Goal: Information Seeking & Learning: Learn about a topic

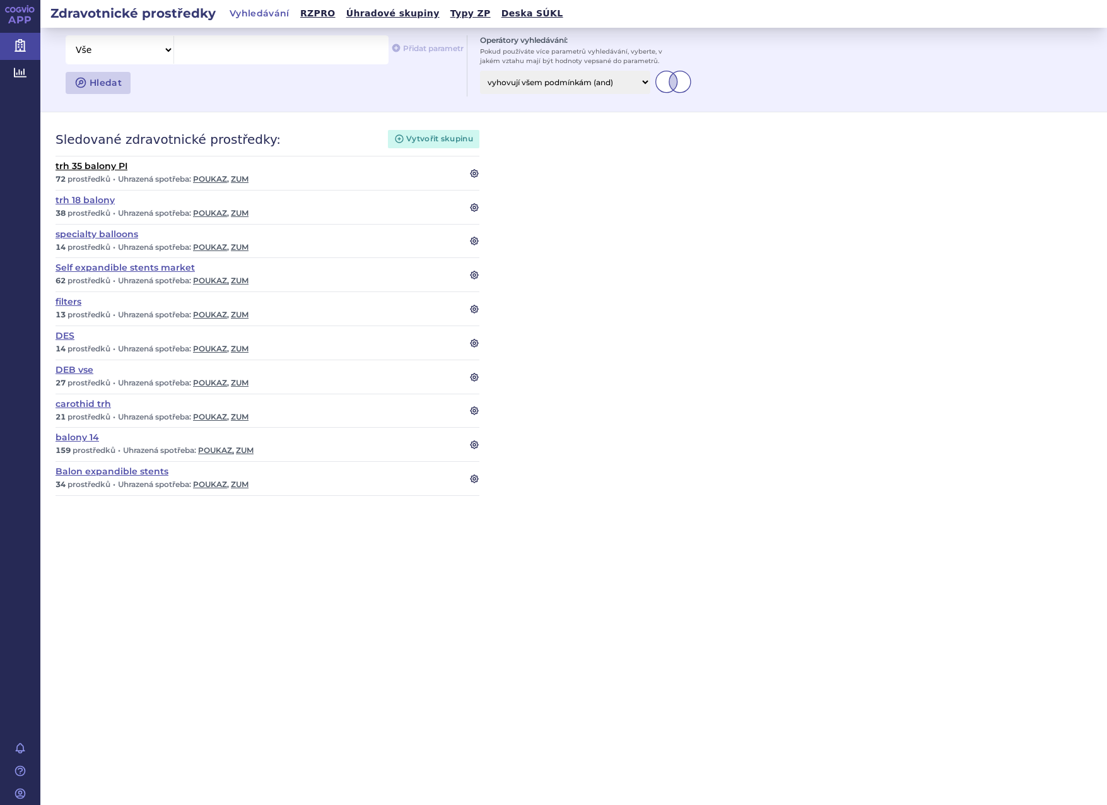
click at [95, 166] on link "trh 35 balony PI" at bounding box center [255, 165] width 399 height 9
click at [100, 471] on link "Balon expandible stents" at bounding box center [255, 471] width 399 height 9
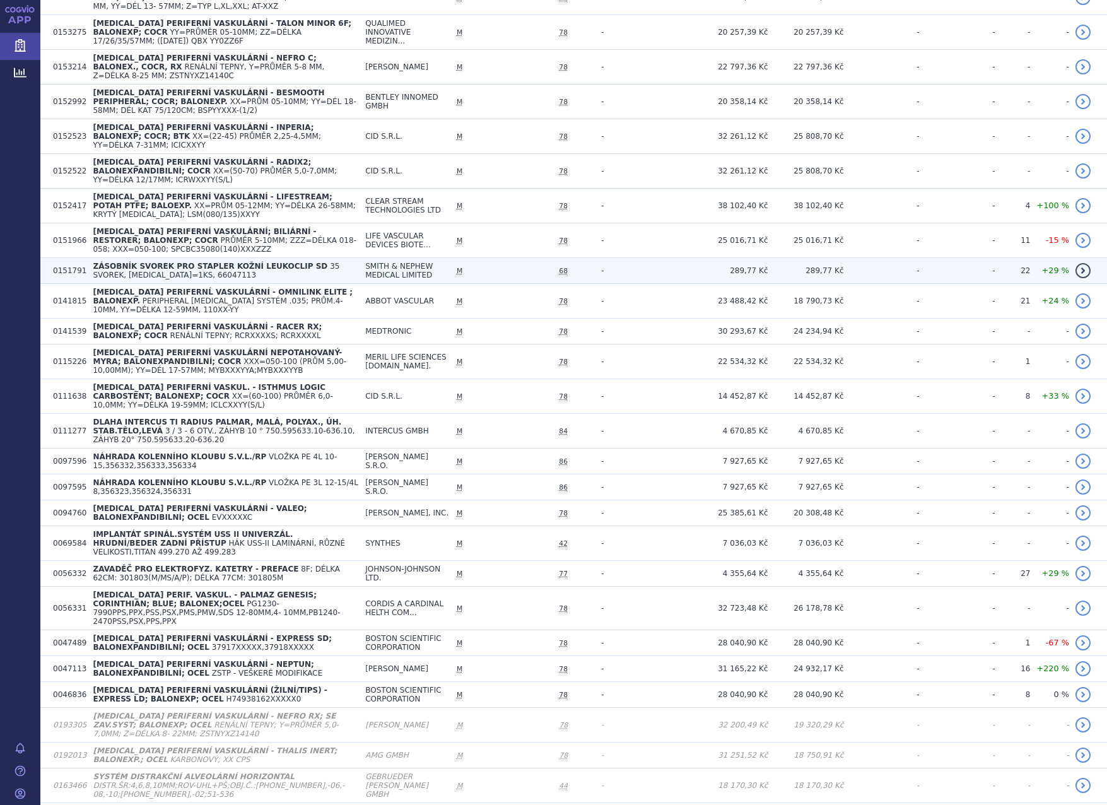
scroll to position [505, 0]
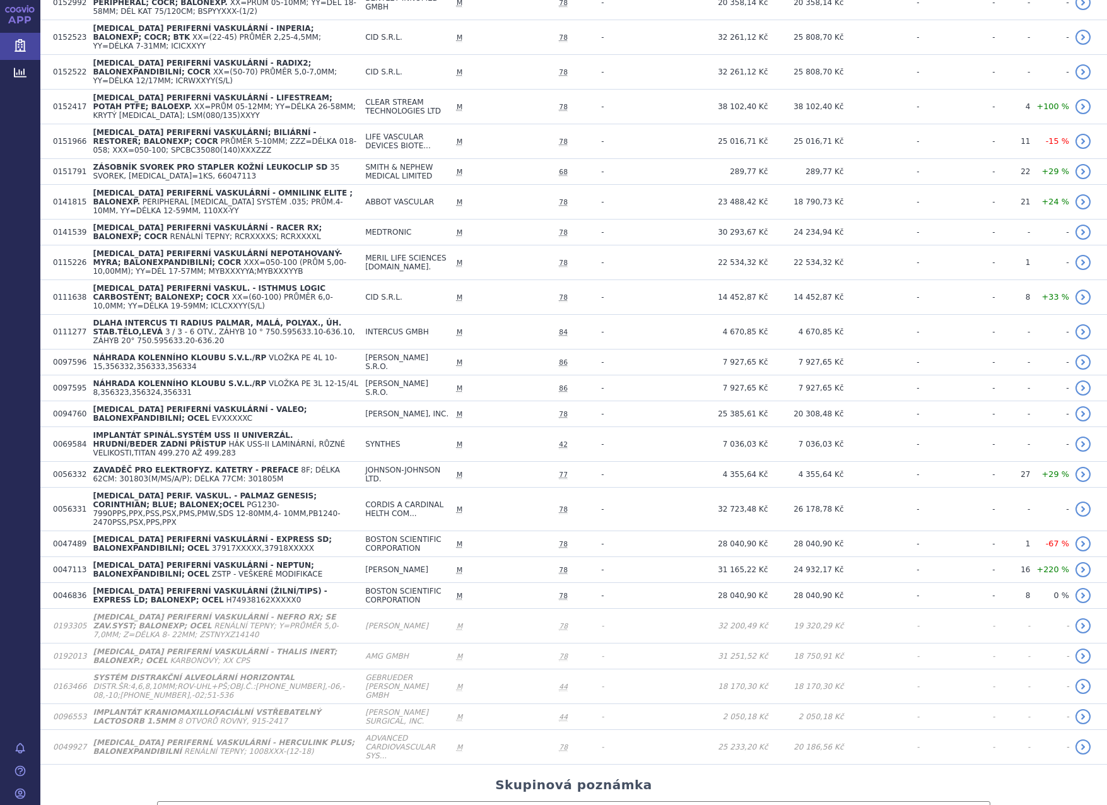
click at [75, 792] on section "Domů Zdravotnické prostředky Balon expandible stents notifikace nastavení Přejm…" at bounding box center [573, 247] width 1067 height 1448
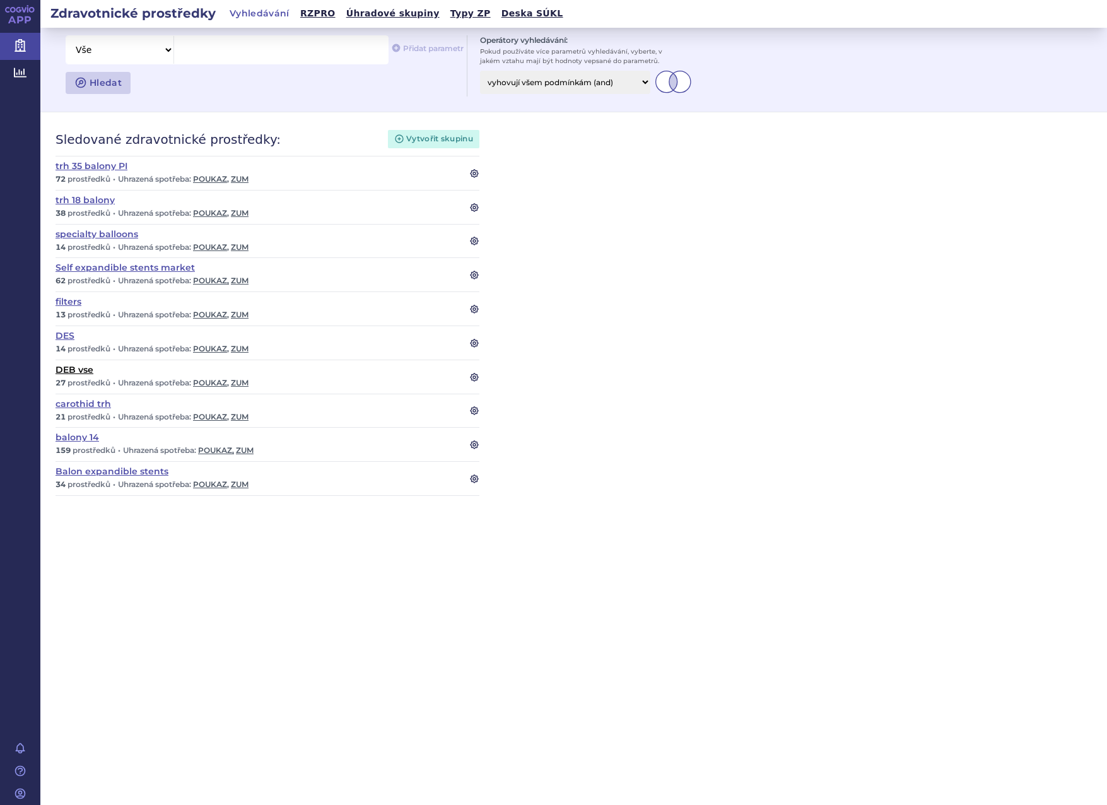
click at [74, 371] on link "DEB vse" at bounding box center [255, 369] width 399 height 9
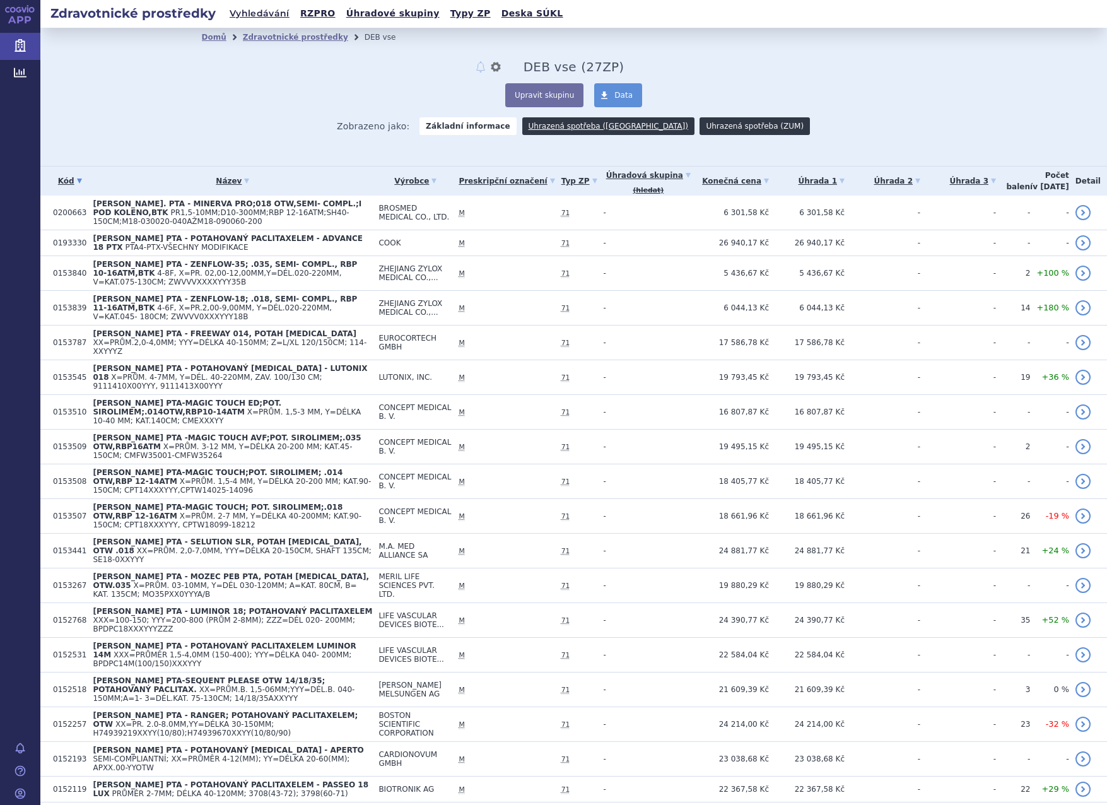
click at [707, 126] on link "Uhrazená spotřeba (ZUM)" at bounding box center [755, 126] width 110 height 18
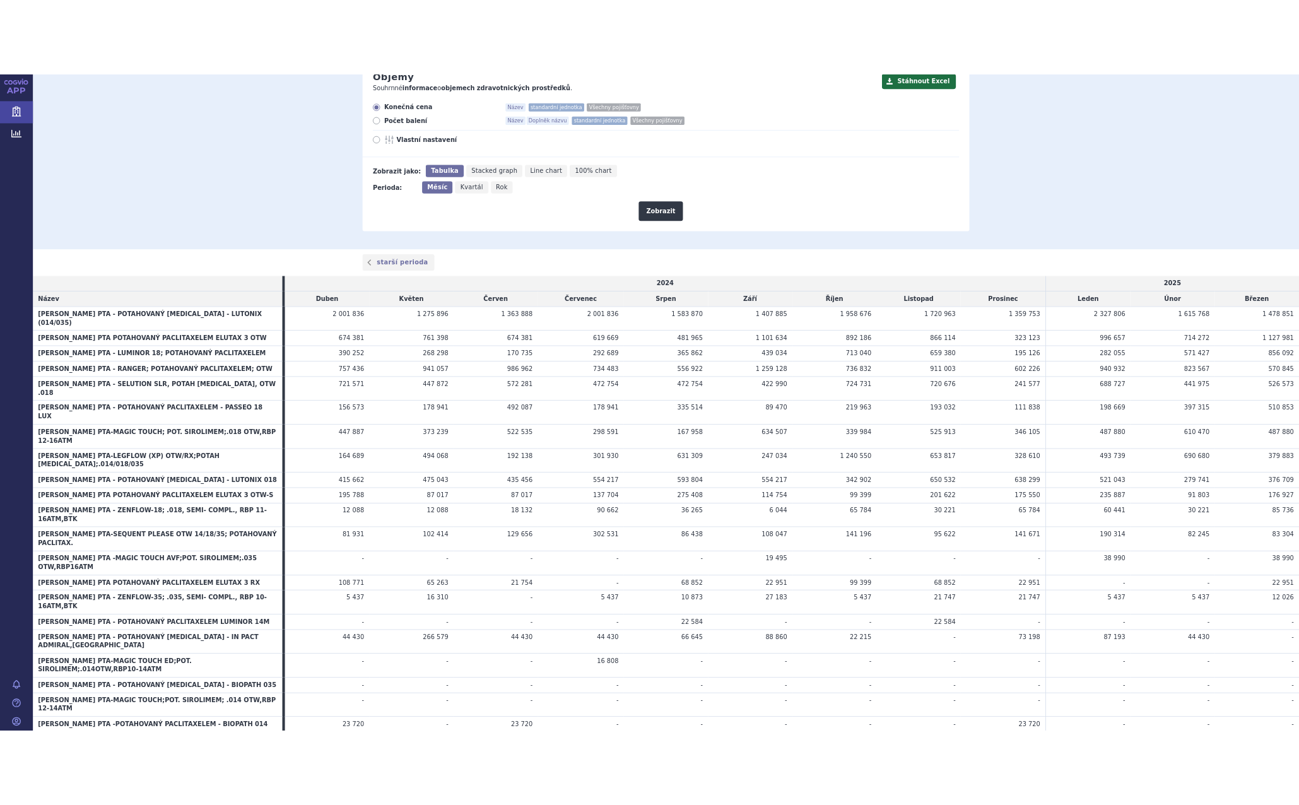
scroll to position [226, 0]
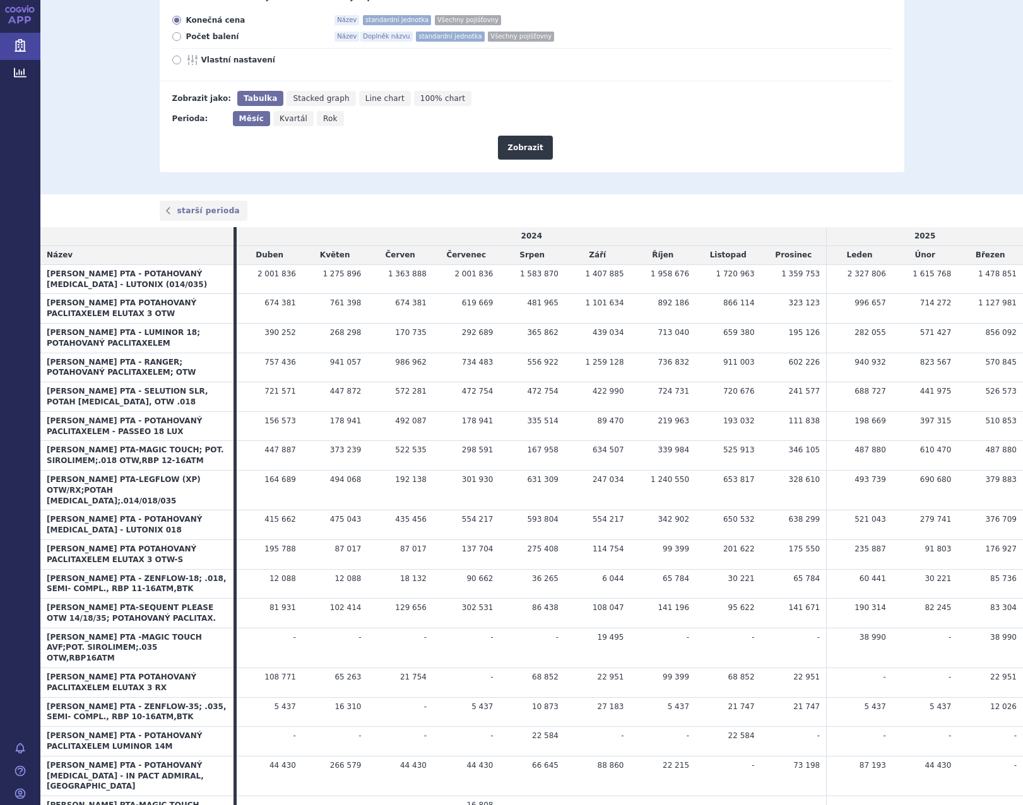
click at [150, 390] on span "[PERSON_NAME] PTA - SELUTION SLR, POTAH [MEDICAL_DATA], OTW .018" at bounding box center [127, 397] width 161 height 20
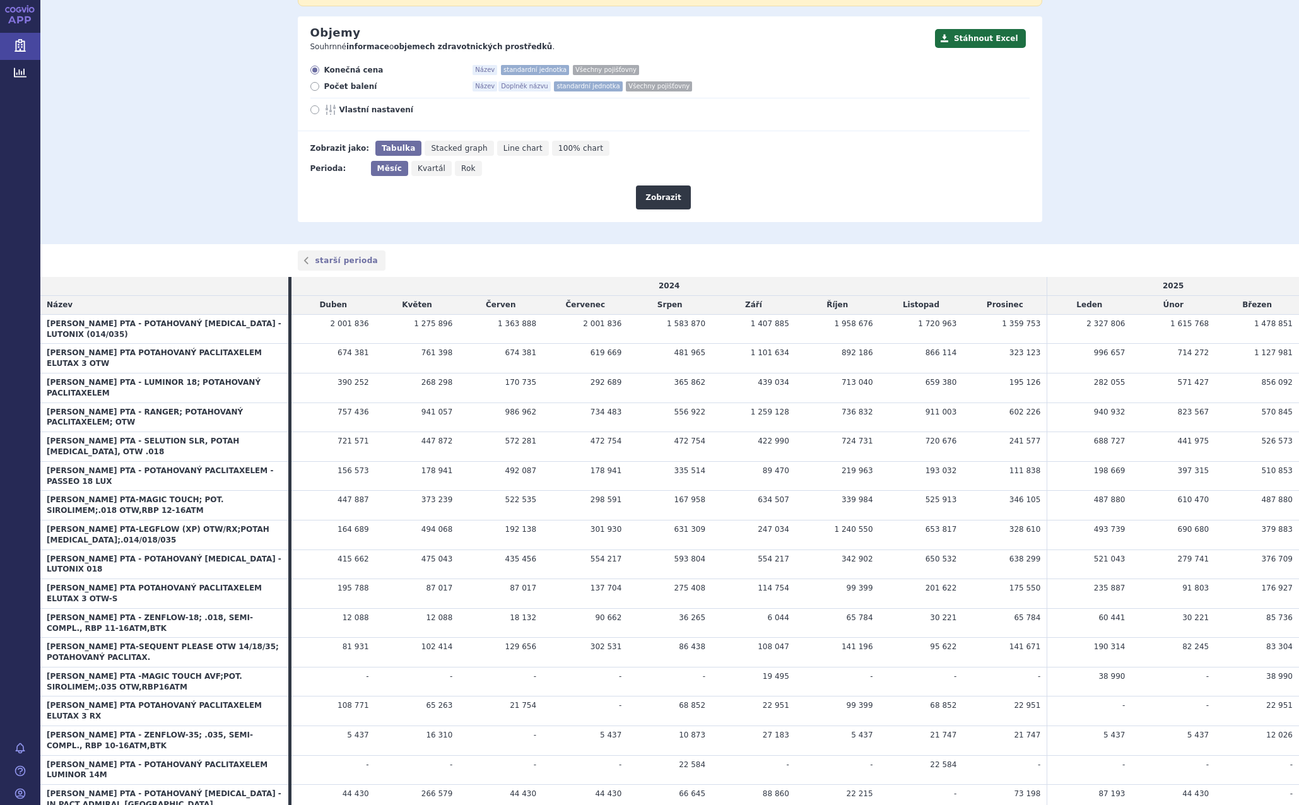
scroll to position [57, 0]
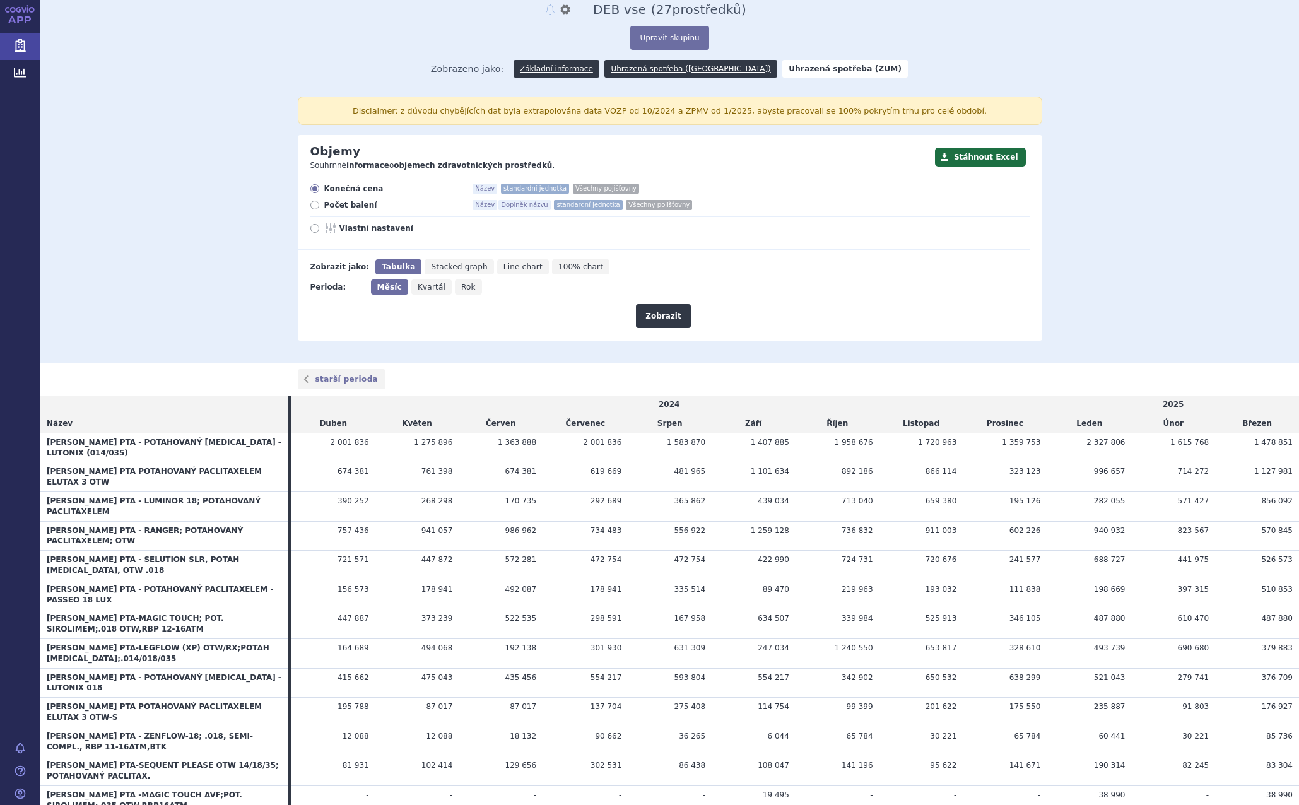
click at [310, 206] on icon at bounding box center [314, 205] width 9 height 9
click at [312, 206] on input "Počet balení Název Doplněk názvu standardní jednotka Všechny pojišťovny" at bounding box center [316, 206] width 8 height 8
radio input "true"
click at [660, 312] on button "Zobrazit" at bounding box center [663, 316] width 54 height 24
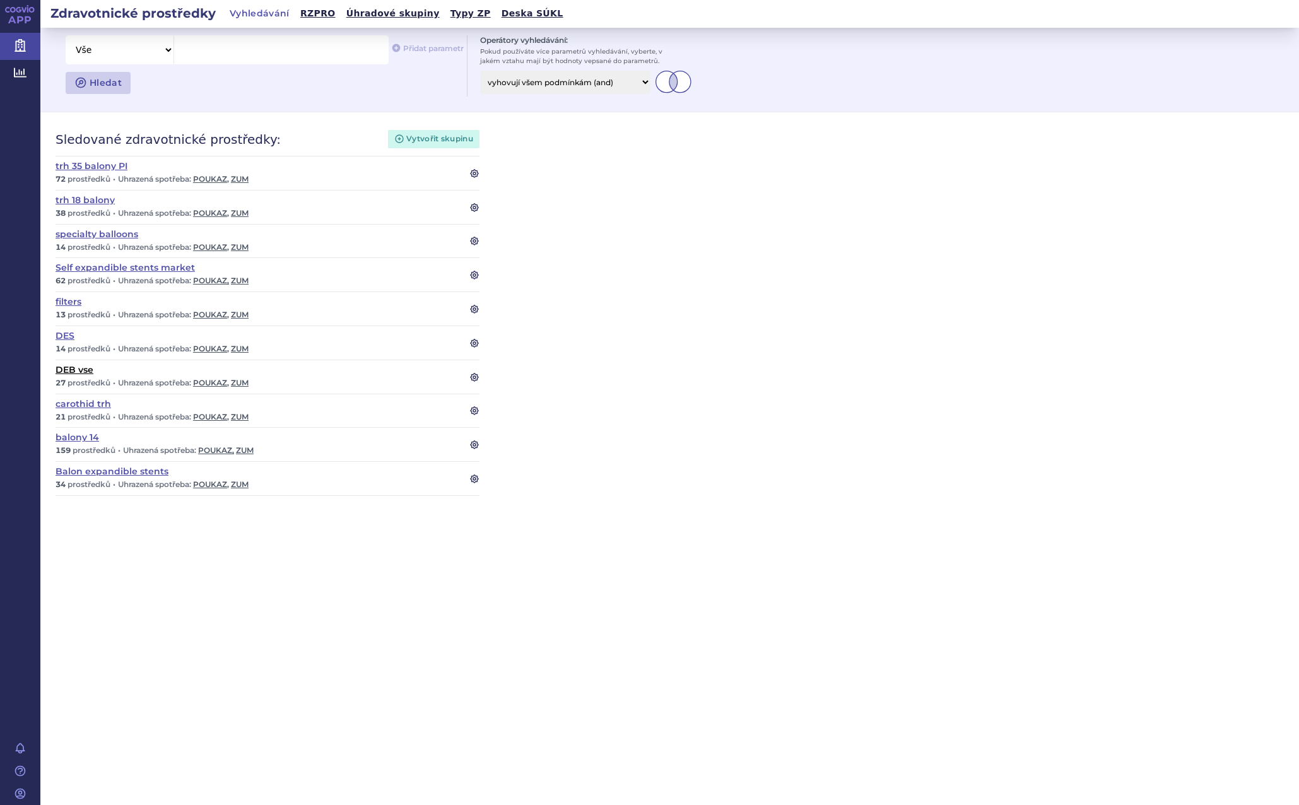
click at [71, 370] on link "DEB vse" at bounding box center [255, 369] width 399 height 9
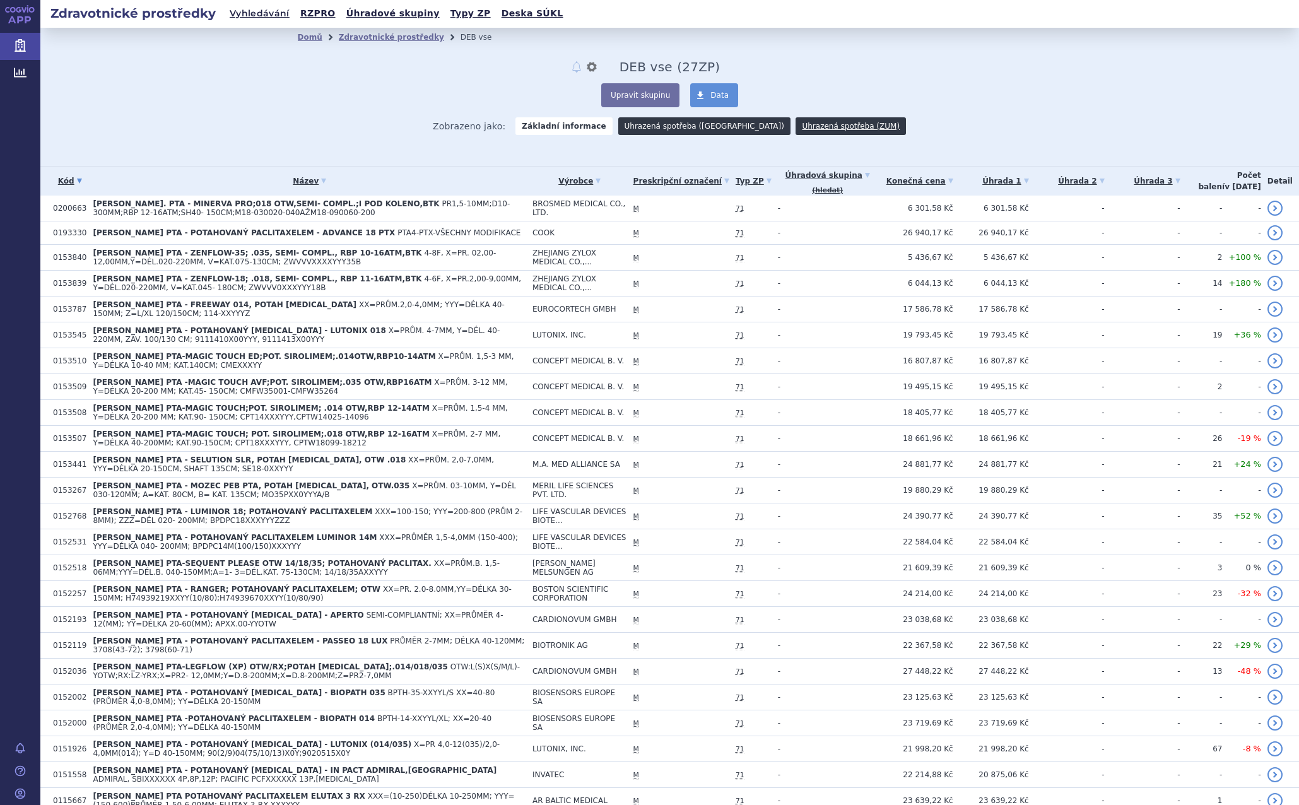
click at [708, 128] on link "Uhrazená spotřeba (Poukaz)" at bounding box center [704, 126] width 172 height 18
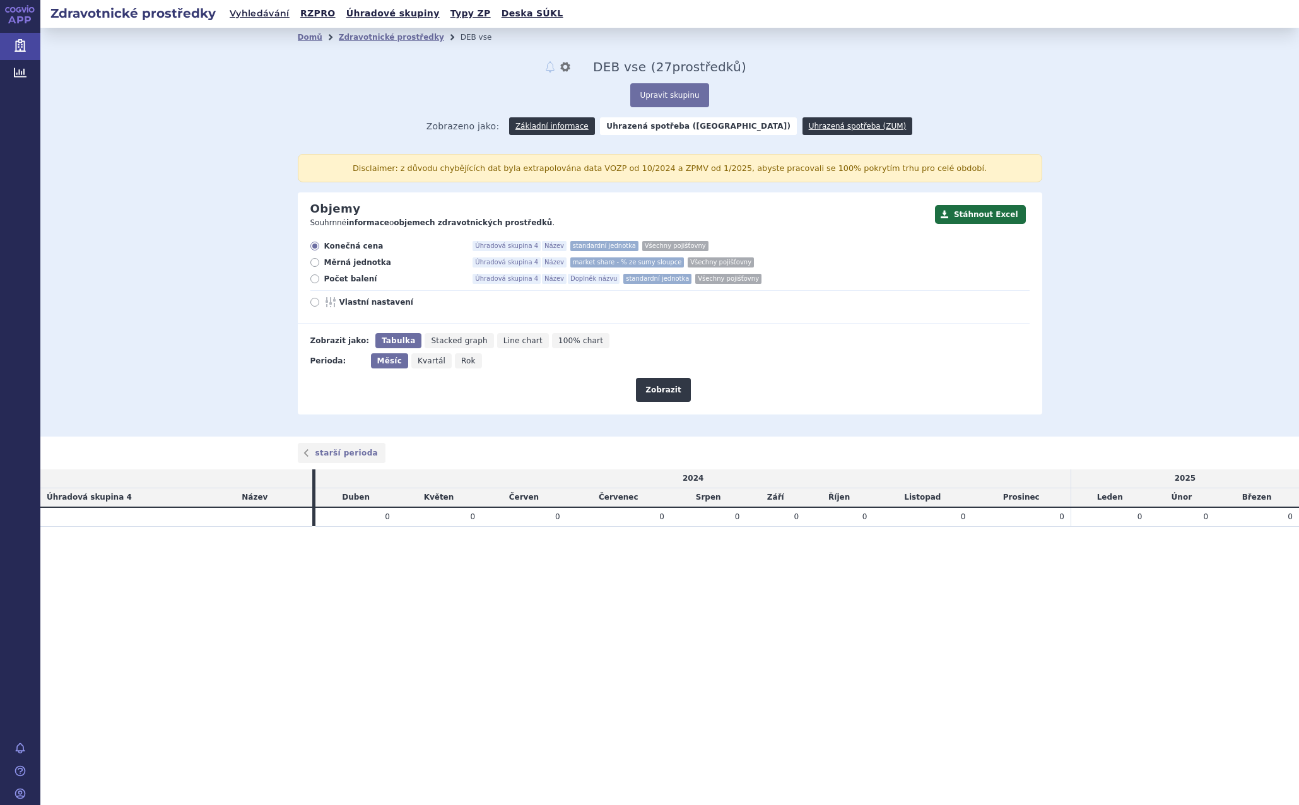
click at [314, 305] on icon at bounding box center [314, 302] width 9 height 9
click at [314, 305] on input "Vlastní nastavení" at bounding box center [316, 304] width 8 height 8
radio input "true"
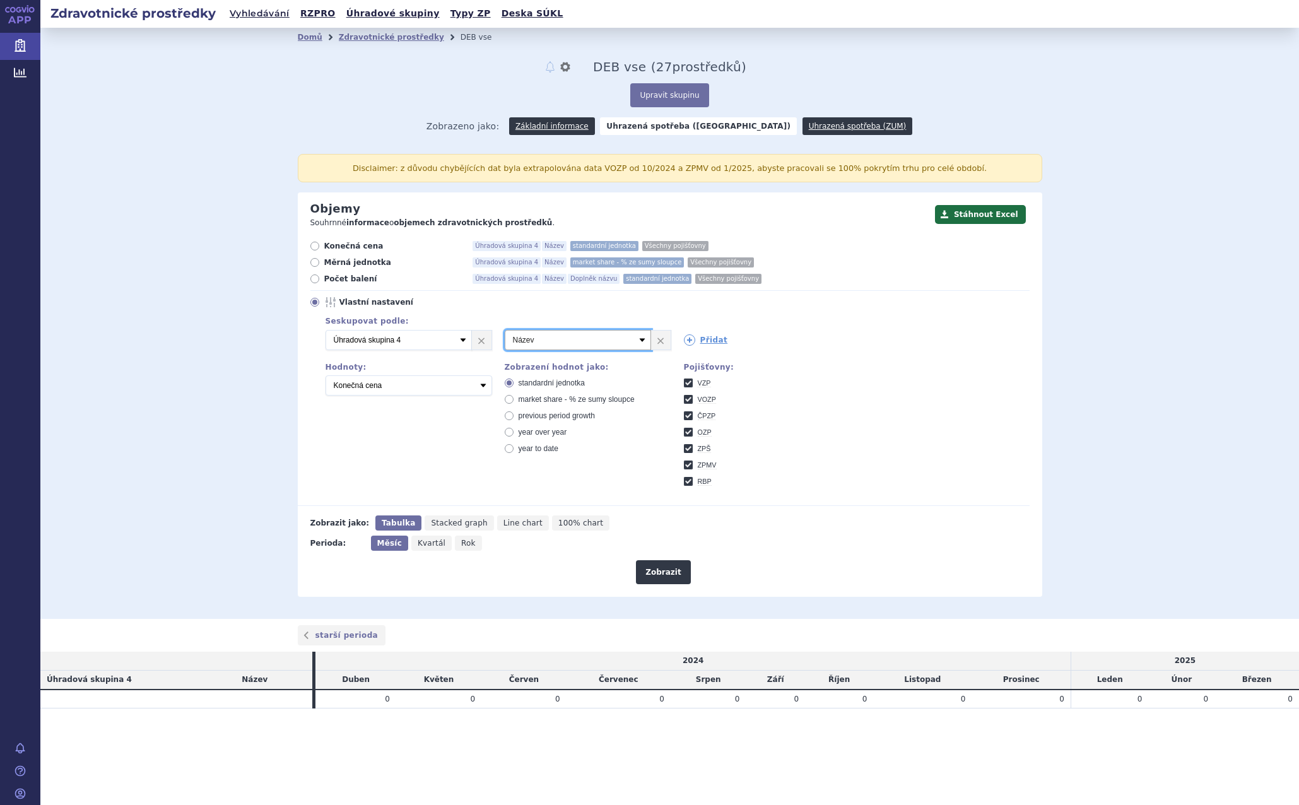
click at [643, 339] on select "Vyberte groupování Název Doplněk názvu Kód pojišťovny SÚKL kód Úhradová skupina…" at bounding box center [578, 340] width 146 height 20
click at [640, 336] on select "Vyberte groupování Název Doplněk názvu Kód pojišťovny SÚKL kód Úhradová skupina…" at bounding box center [578, 340] width 146 height 20
click at [788, 416] on label "ČPZP" at bounding box center [767, 416] width 167 height 10
click at [693, 416] on input "ČPZP" at bounding box center [689, 417] width 8 height 8
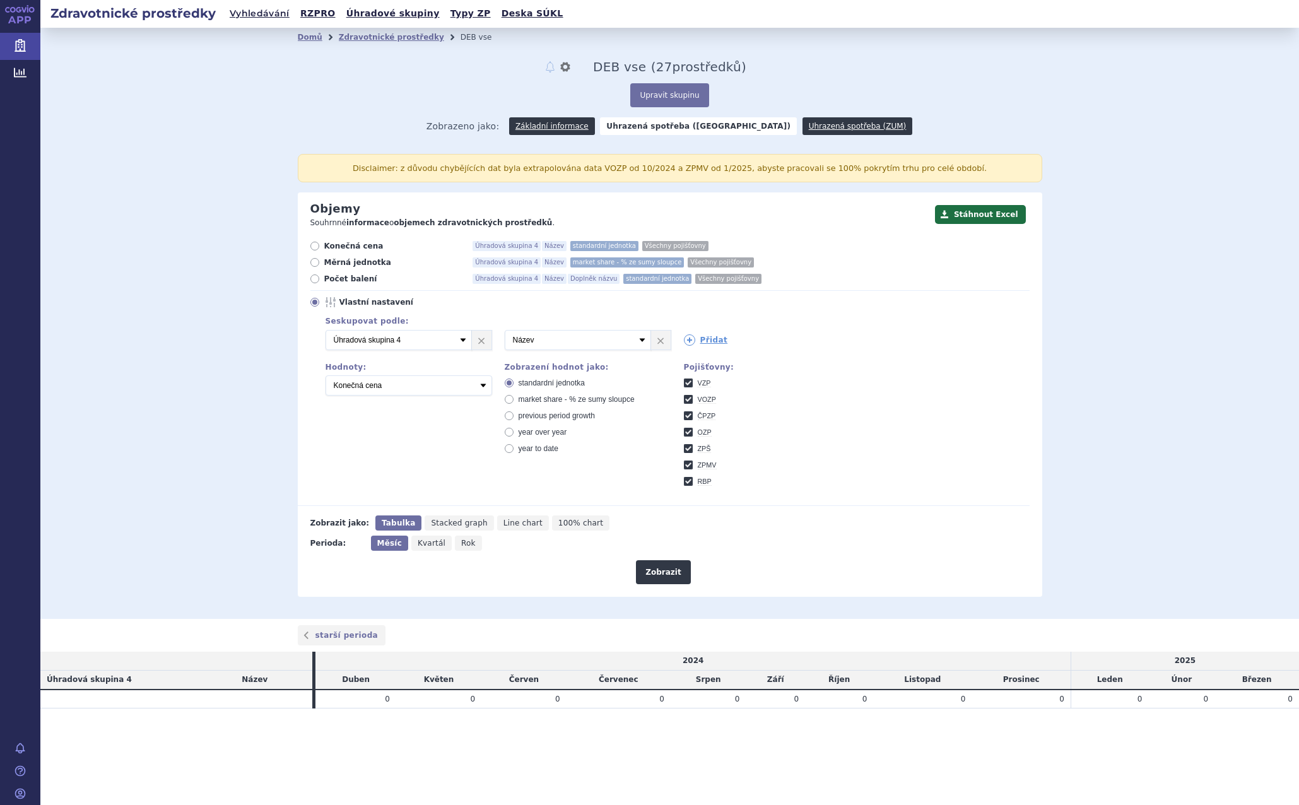
checkbox input "false"
click at [304, 38] on link "Domů" at bounding box center [310, 37] width 25 height 9
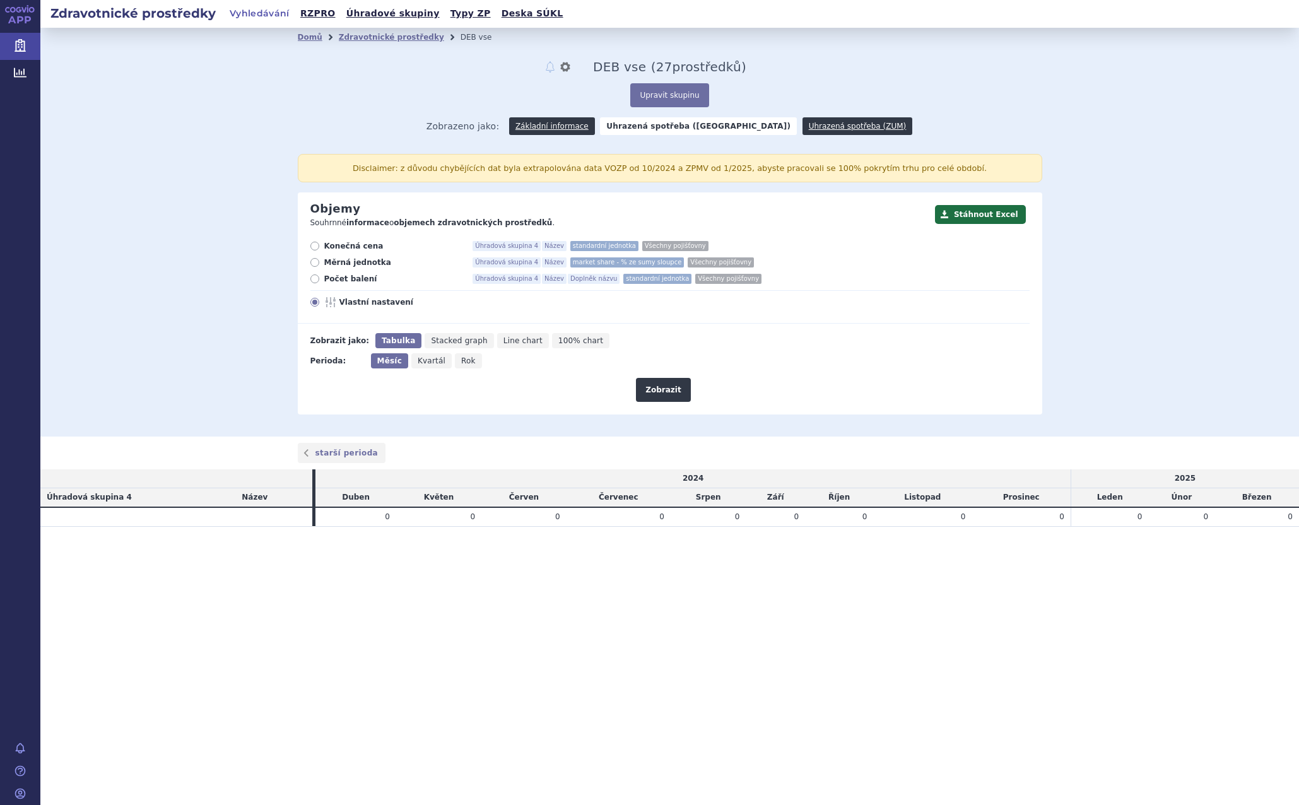
click at [251, 13] on link "Vyhledávání" at bounding box center [259, 14] width 67 height 18
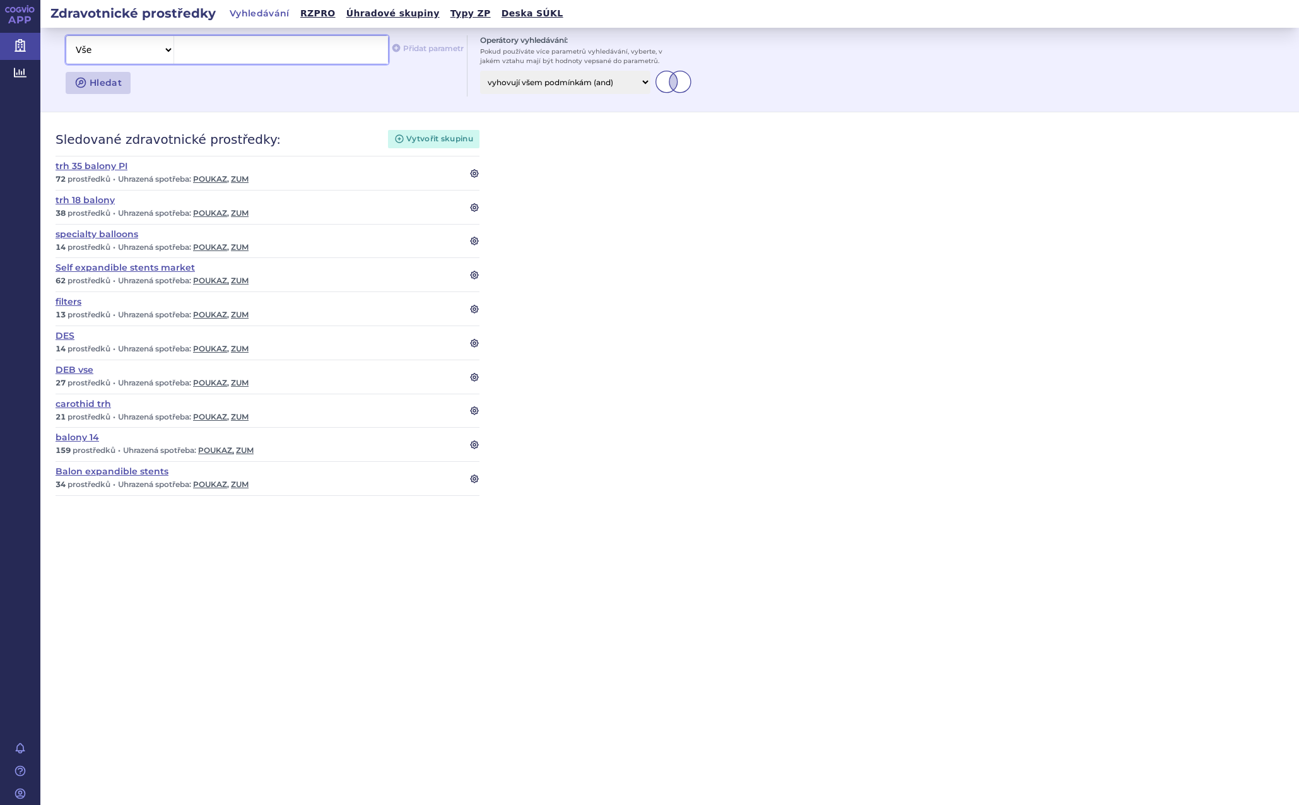
click at [167, 53] on select "Vše Název/Kód ZP Výrobce Ohlašovatel Typ ZP Úhradová skupina Kategorie ZUM Spis…" at bounding box center [119, 50] width 107 height 28
select select "filter-notifier"
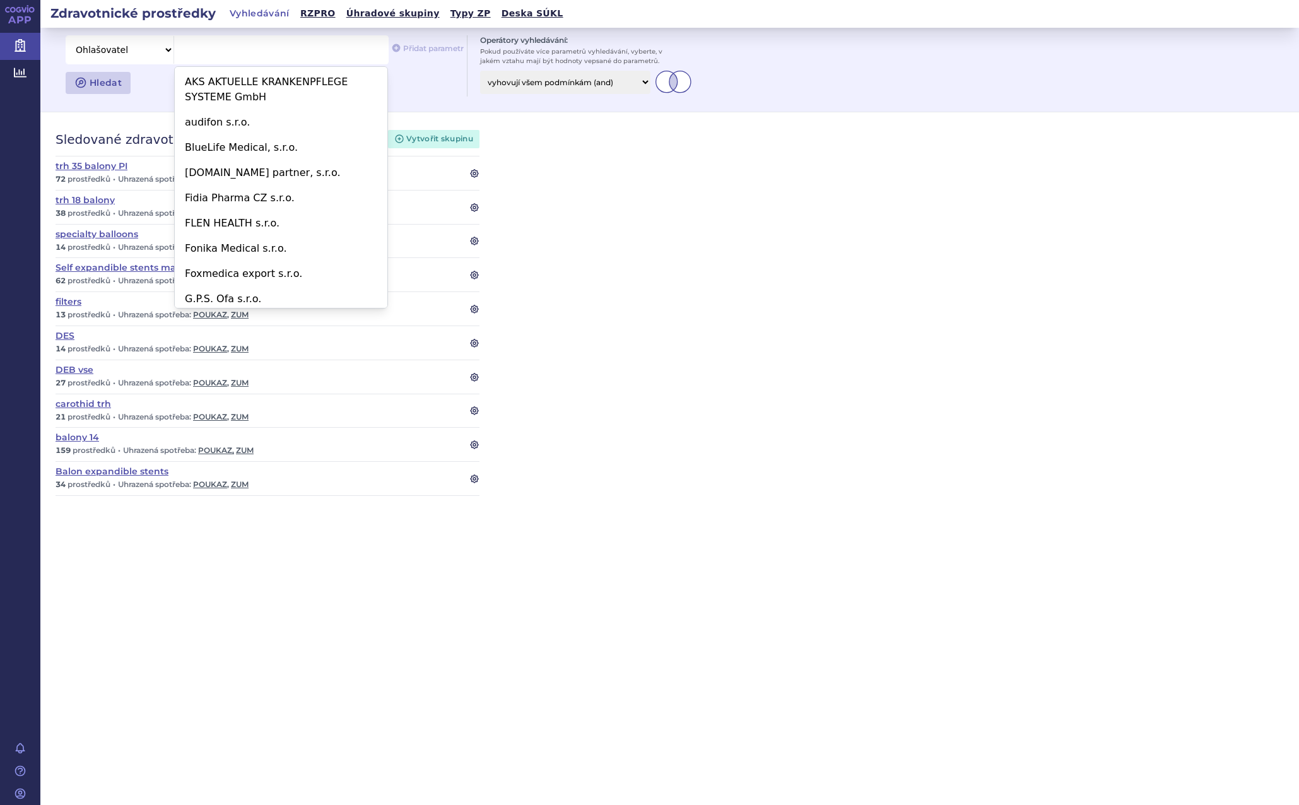
click at [425, 93] on div "Hledat" at bounding box center [259, 83] width 386 height 28
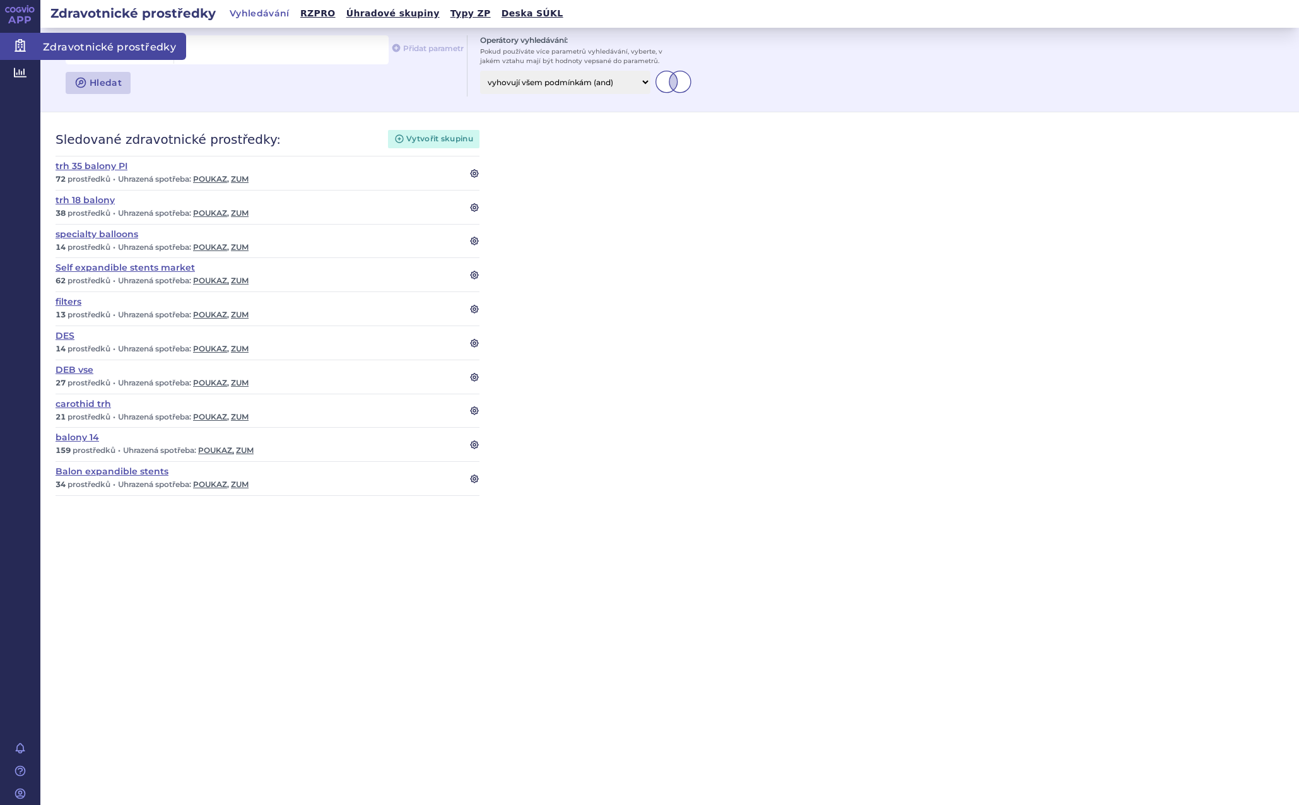
click at [16, 42] on icon at bounding box center [20, 45] width 11 height 13
click at [423, 134] on button "Vytvořit skupinu" at bounding box center [433, 139] width 91 height 18
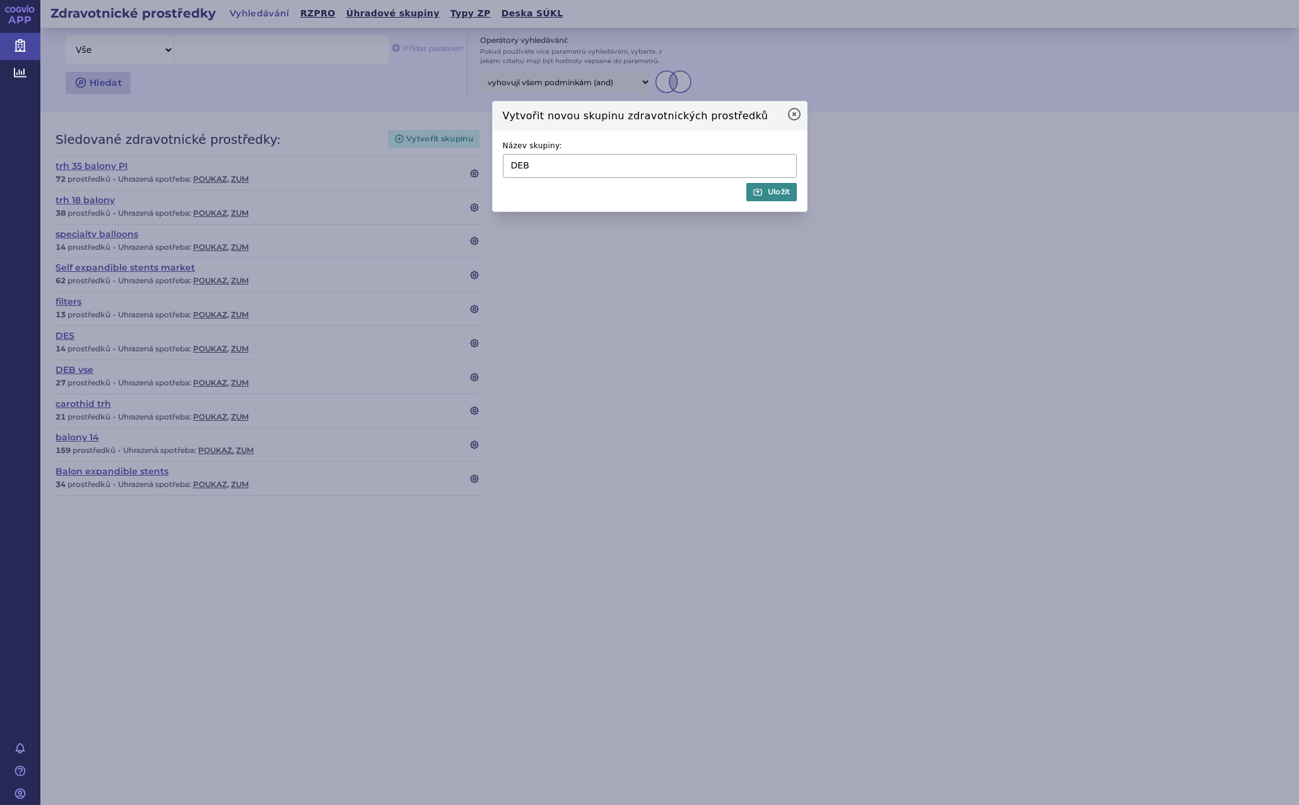
type input "DEB"
click at [778, 197] on button "Uložit" at bounding box center [771, 192] width 50 height 18
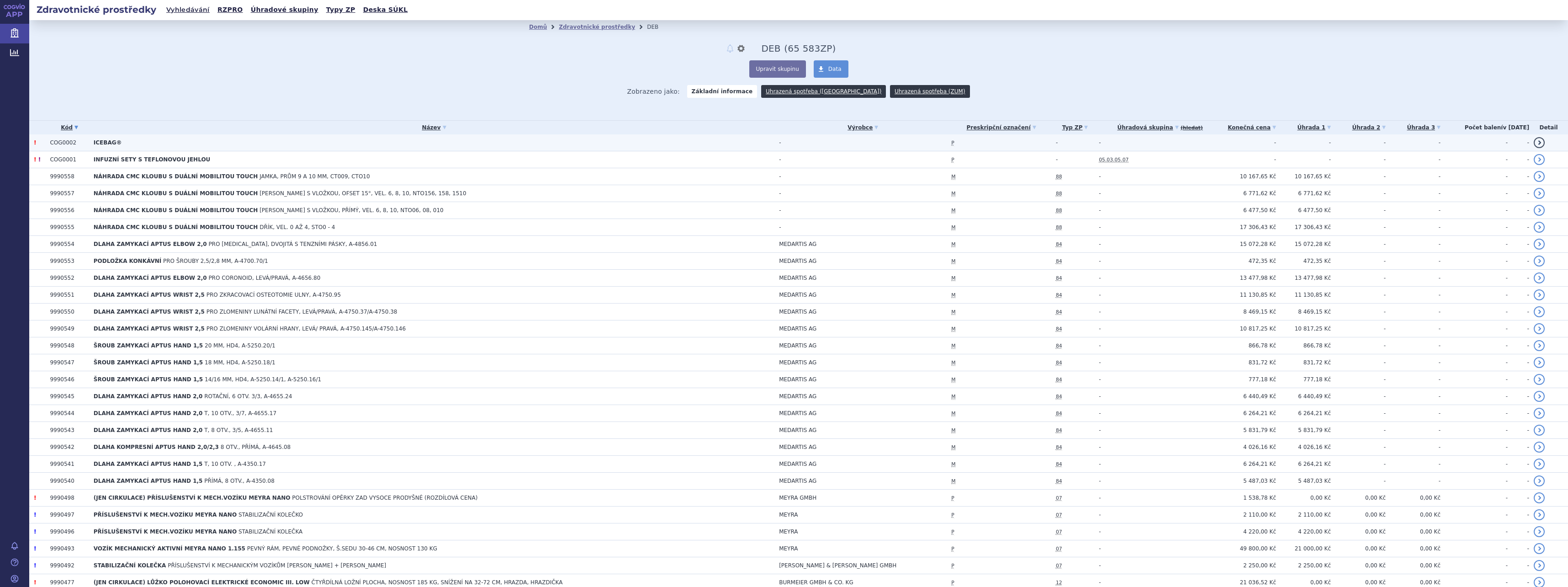
click at [940, 141] on link "detail" at bounding box center [1539, 142] width 11 height 11
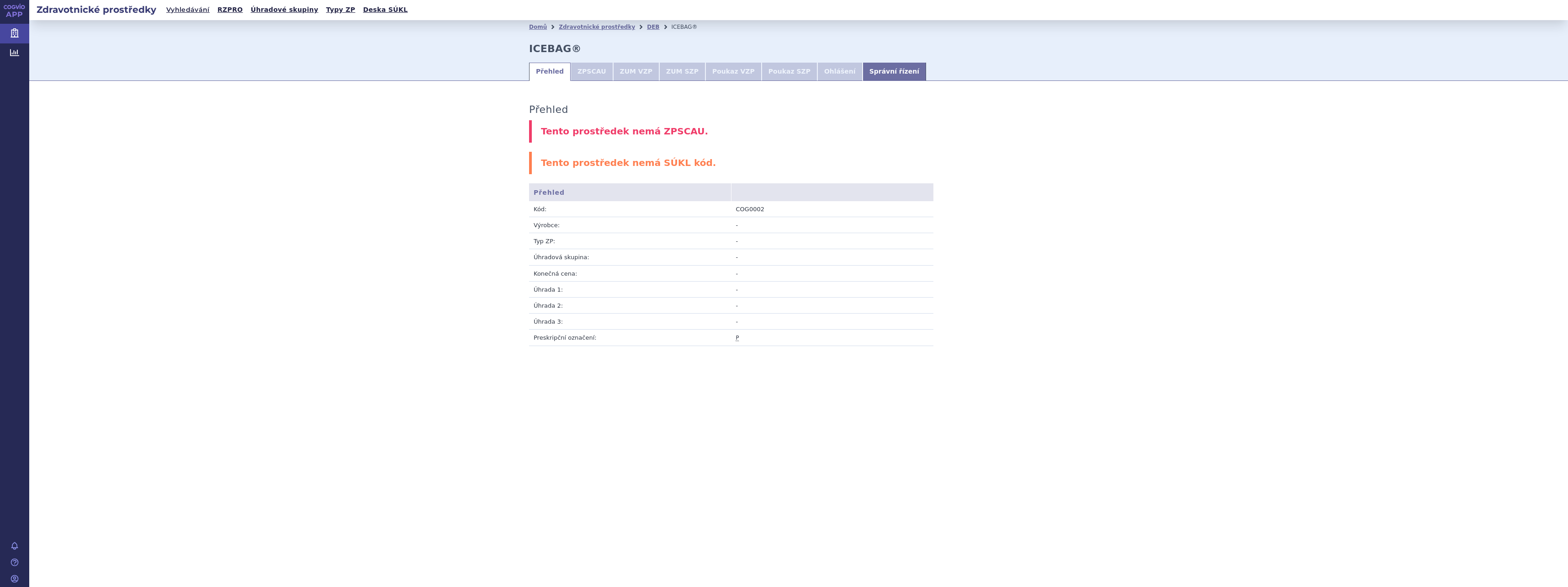
click at [708, 72] on li "Poukaz VZP" at bounding box center [734, 71] width 56 height 18
click at [537, 27] on link "Domů" at bounding box center [537, 27] width 18 height 7
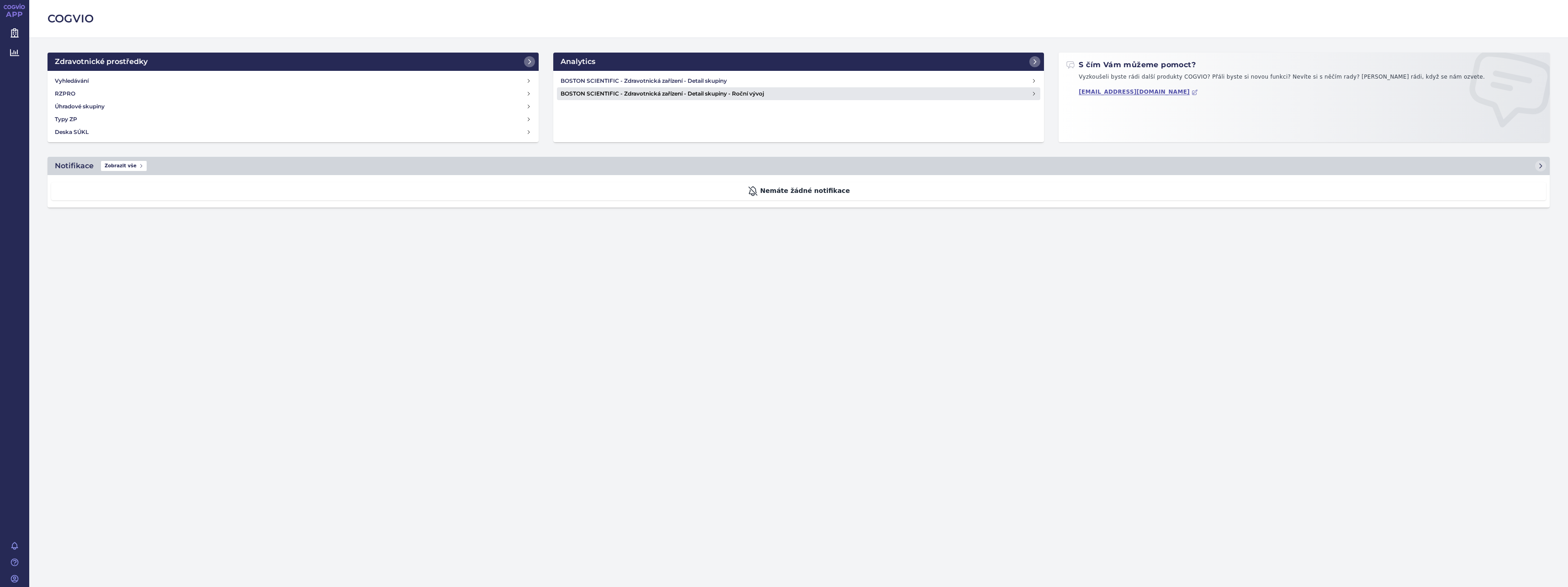
click at [665, 93] on h4 "BOSTON SCIENTIFIC - Zdravotnická zařízení - Detail skupiny - Roční vývoj" at bounding box center [796, 93] width 471 height 9
click at [647, 78] on h4 "BOSTON SCIENTIFIC - Zdravotnická zařízení - Detail skupiny" at bounding box center [796, 80] width 471 height 9
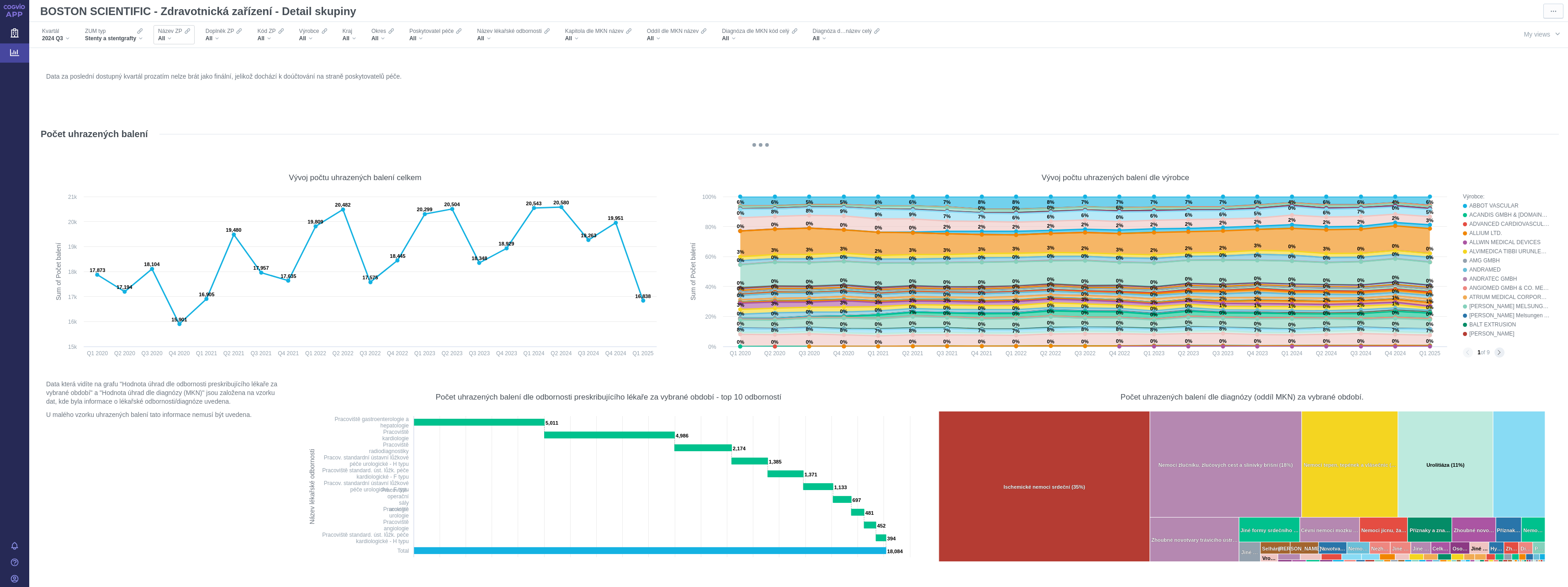
click at [171, 37] on div "All" at bounding box center [174, 38] width 32 height 7
type input "f"
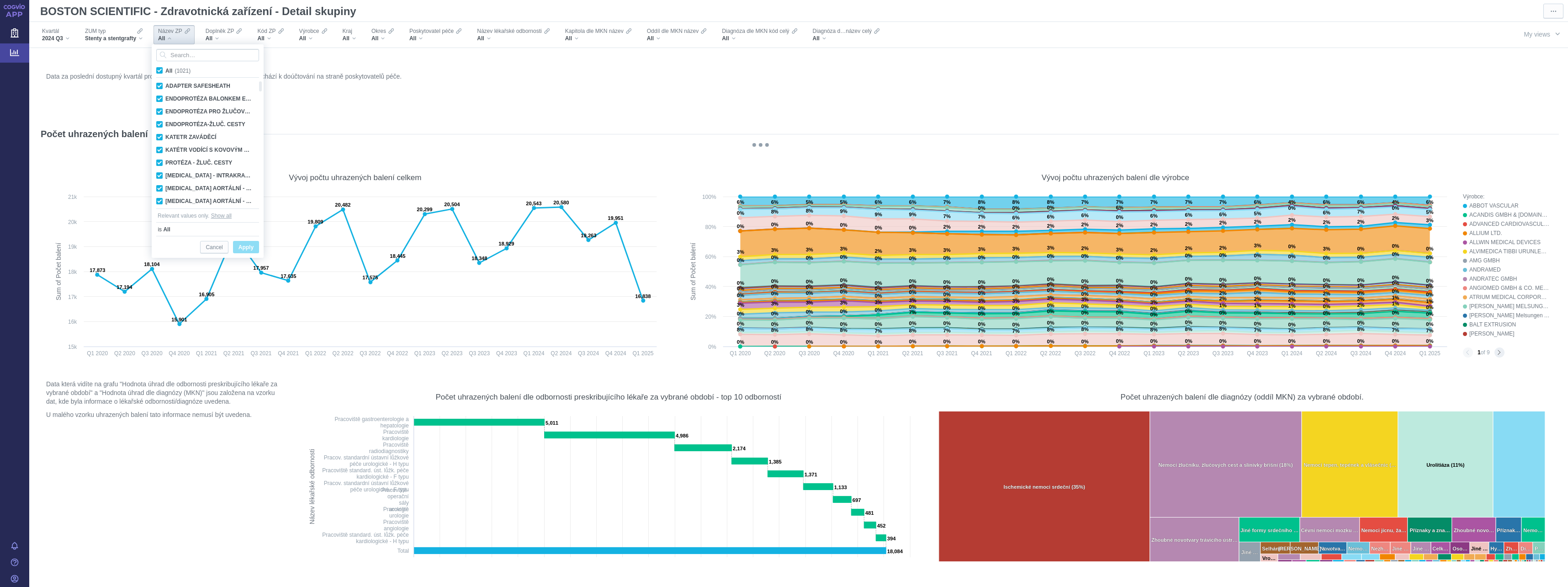
click at [439, 115] on figure "Data za poslední dostupný kvartál prozatím nelze brát jako finální, jelikož doc…" at bounding box center [798, 92] width 1520 height 55
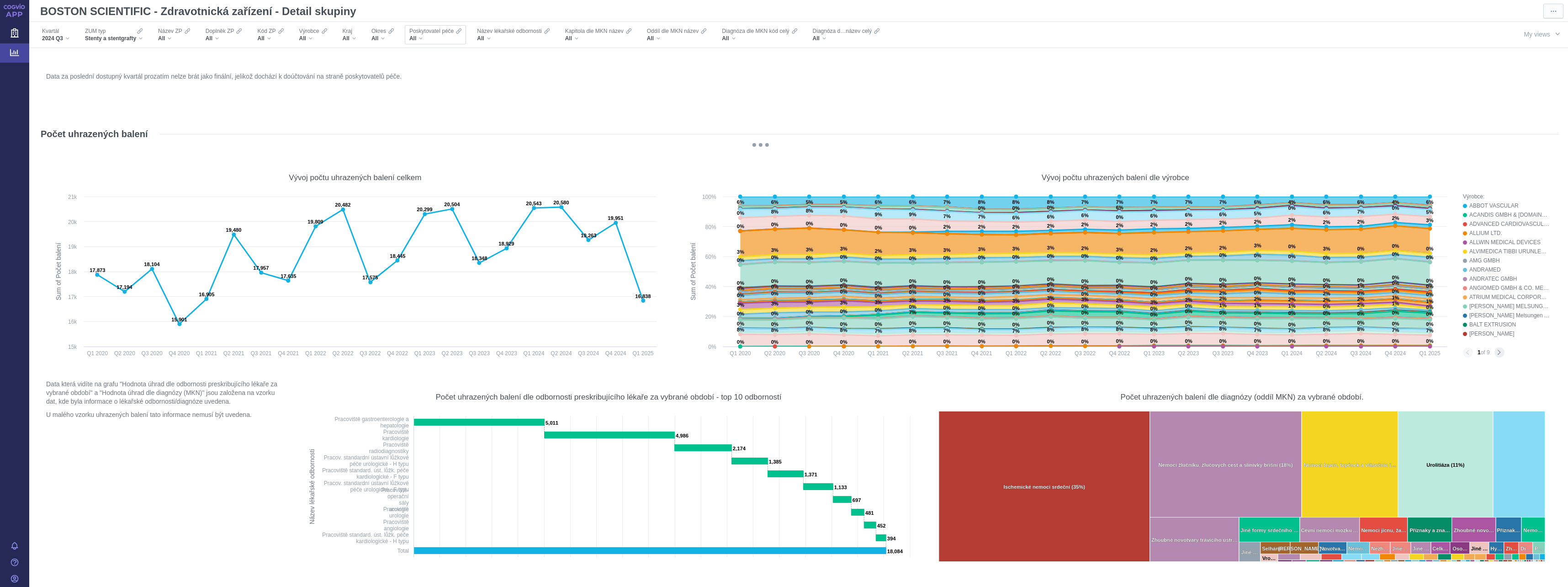
click at [427, 33] on span "Poskytovatel péče" at bounding box center [431, 31] width 44 height 7
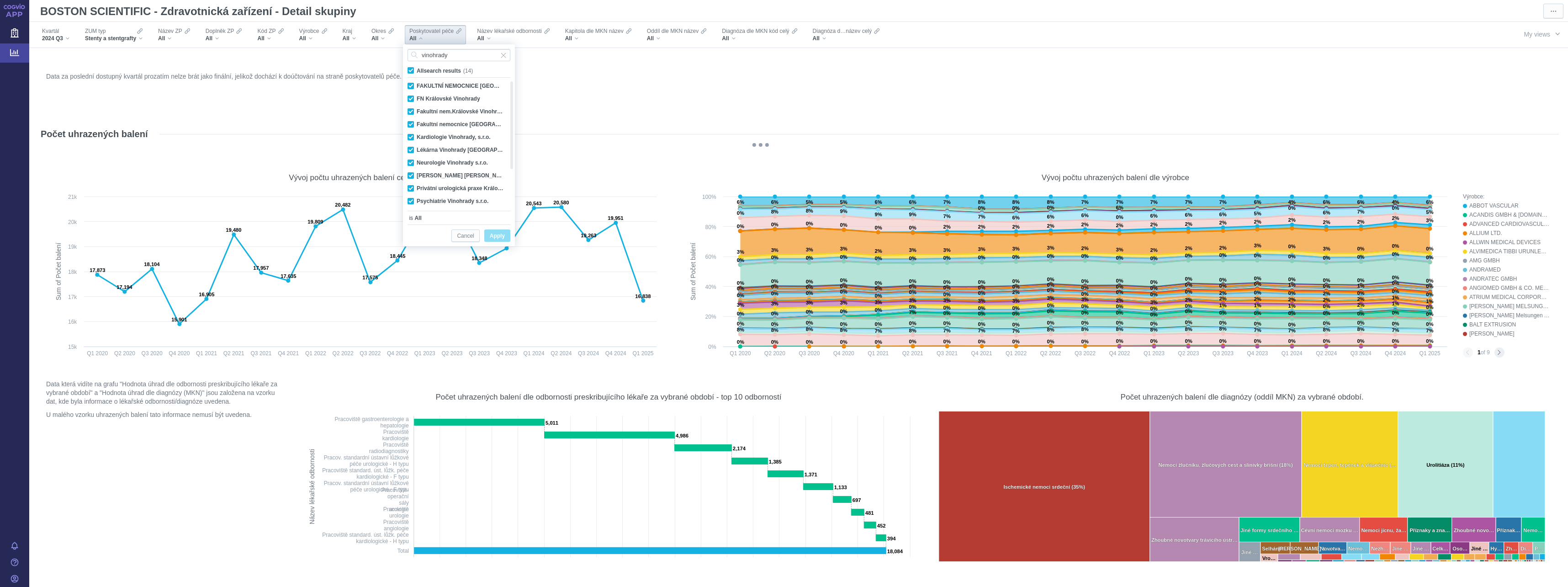
type input "vinohrady"
click at [416, 70] on span "All search results (14)" at bounding box center [445, 70] width 56 height 7
click at [416, 70] on input "All search results (14)" at bounding box center [419, 69] width 6 height 6
checkbox input "false"
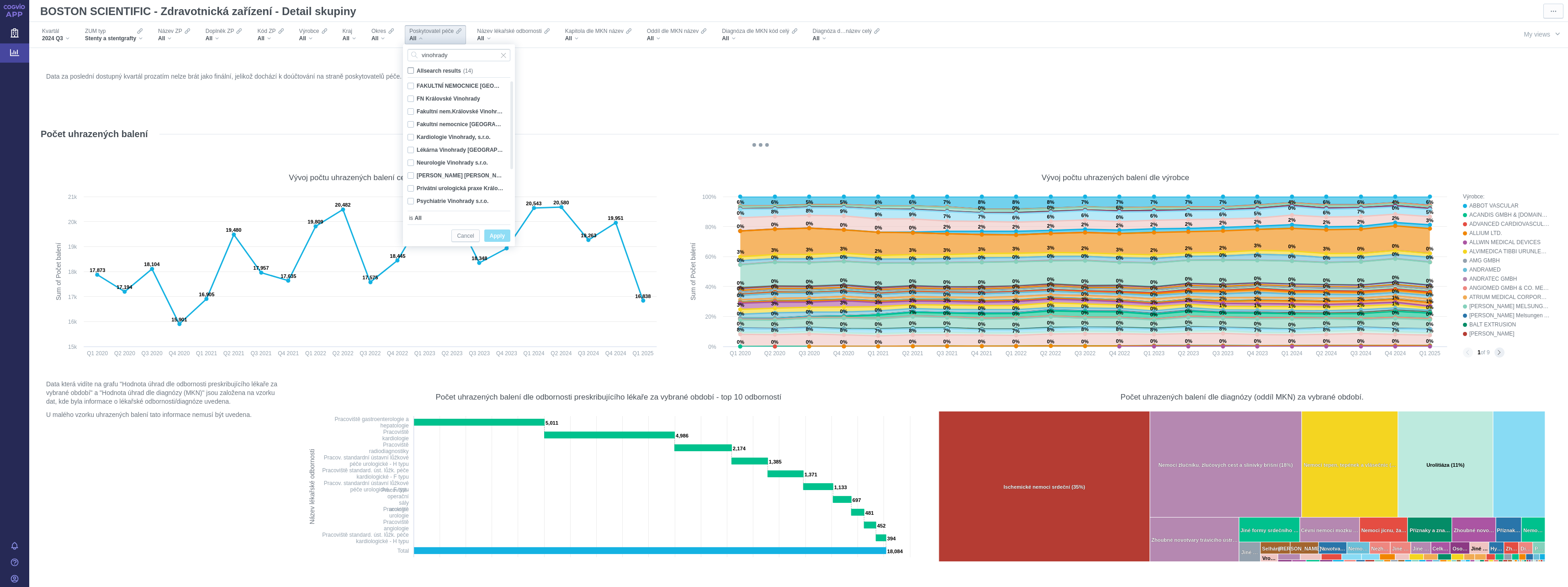
checkbox input "false"
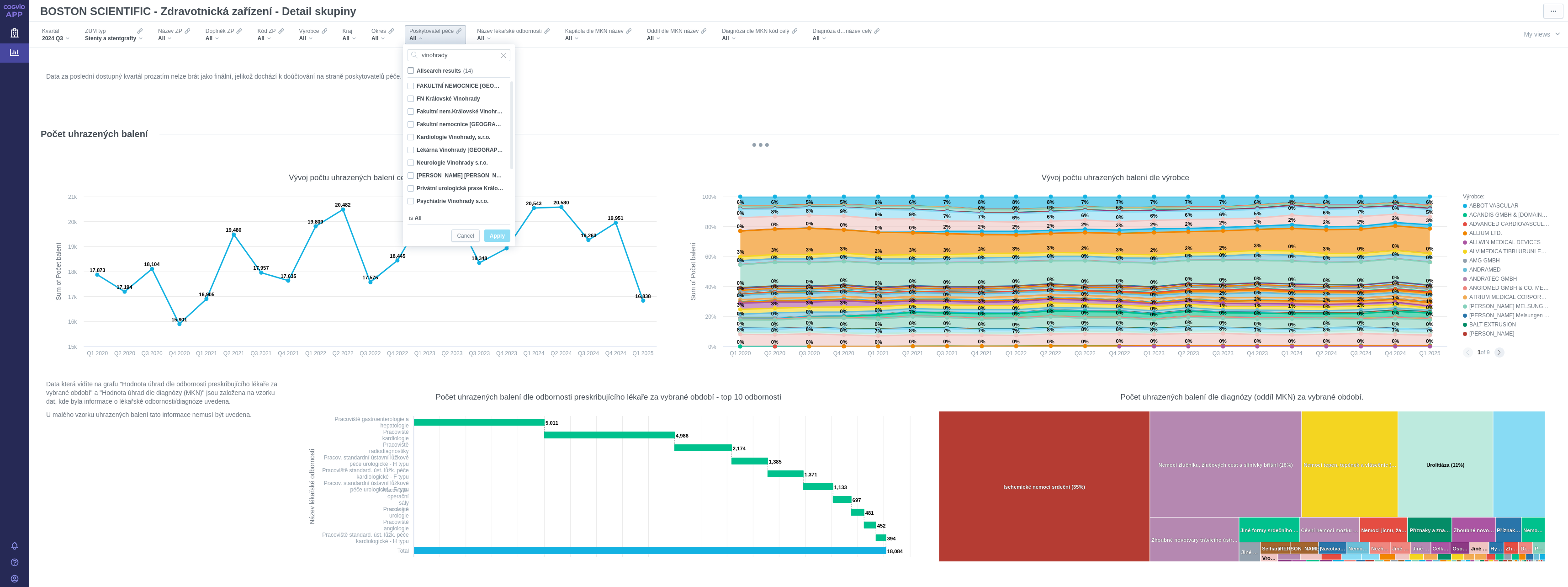
checkbox input "false"
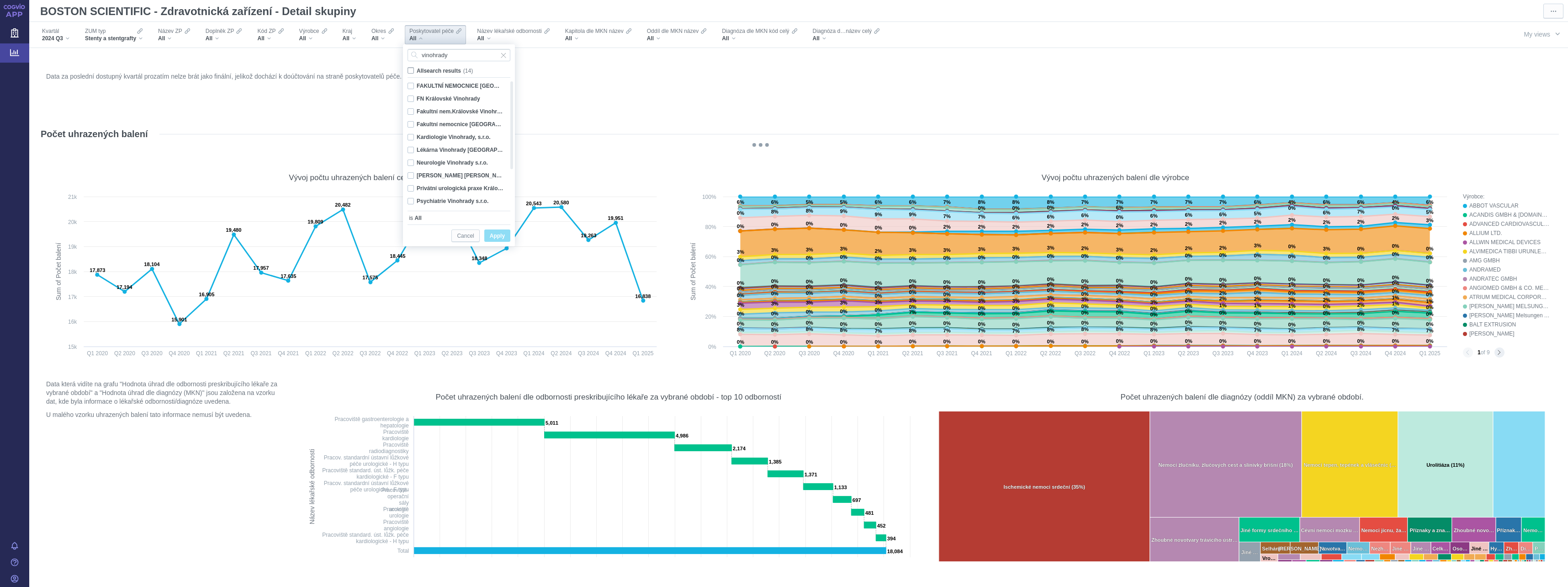
checkbox input "false"
click at [412, 99] on div "FN Královské Vinohrady Only" at bounding box center [455, 99] width 105 height 13
checkbox input "true"
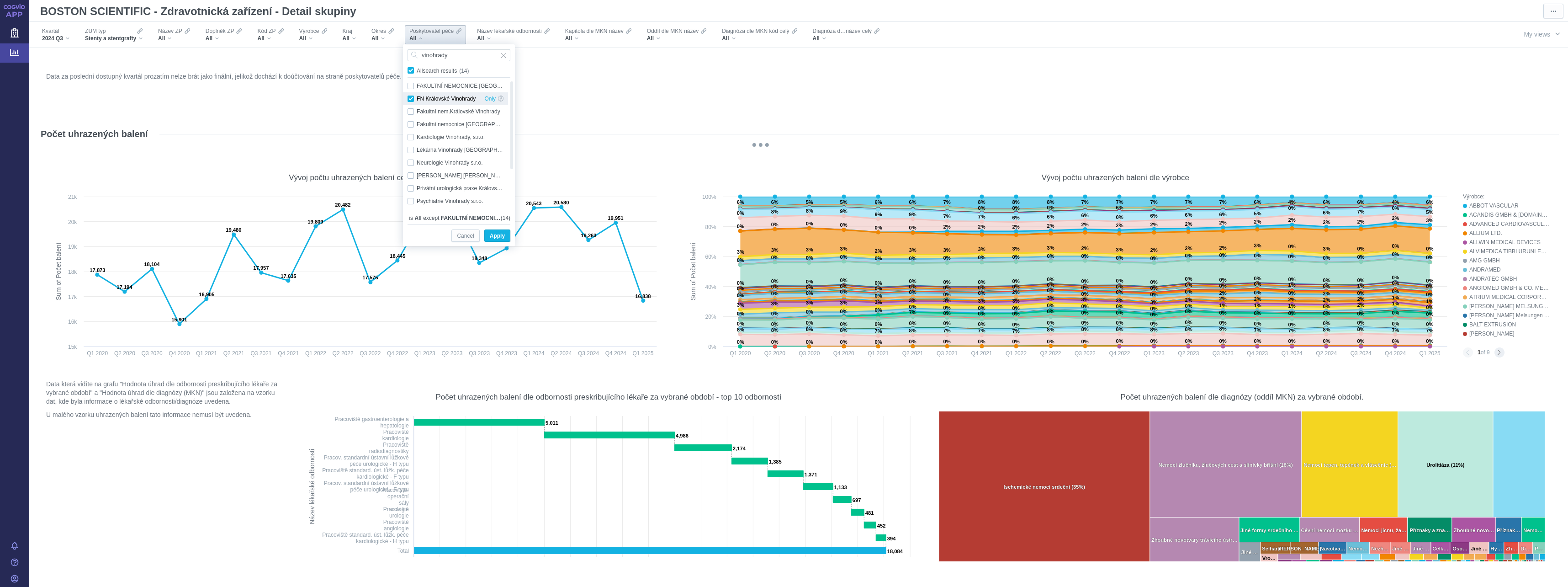
checkbox input "true"
click at [411, 109] on div "Fakultní nem.Královské Vinohrady Only" at bounding box center [455, 112] width 105 height 13
checkbox input "true"
click at [410, 122] on div "Fakultní nemocnice Královské Vinohrady Only" at bounding box center [455, 125] width 105 height 13
checkbox input "true"
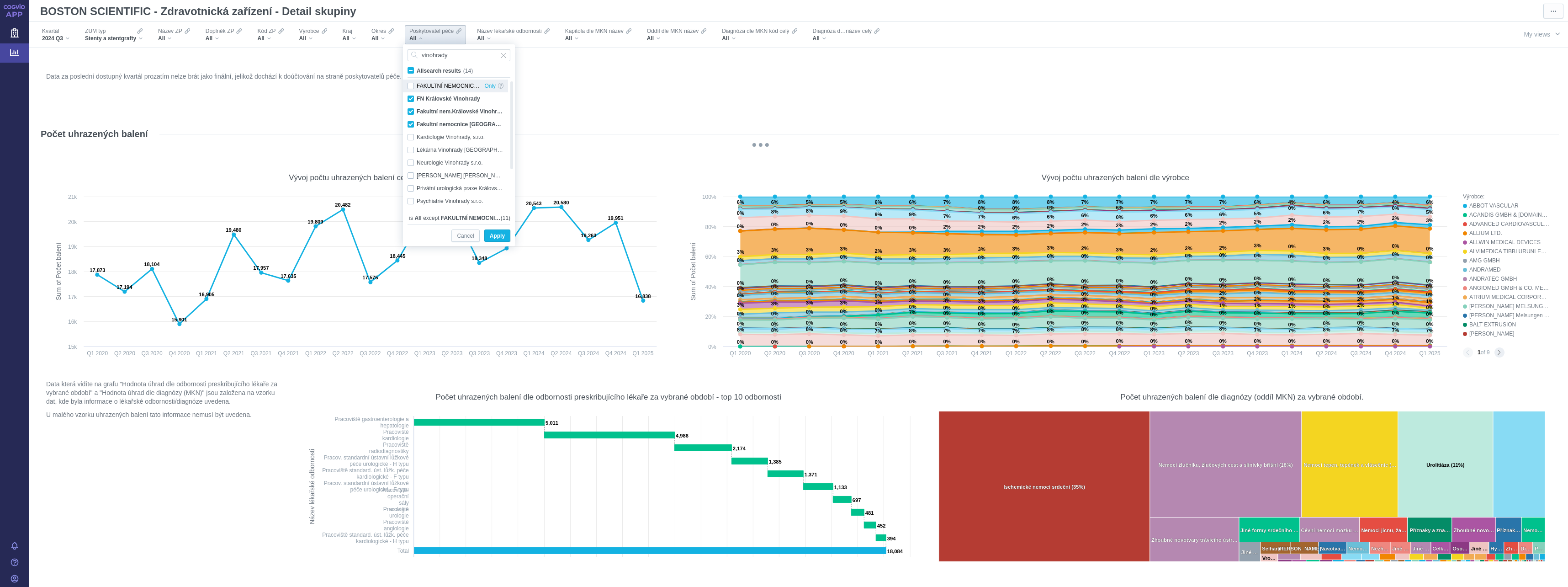
click at [411, 86] on div "FAKULTNÍ NEMOCNICE KRÁLOVSKÉ VINOHRADY Only" at bounding box center [455, 86] width 105 height 13
checkbox input "true"
click at [500, 230] on button "Apply" at bounding box center [498, 236] width 26 height 12
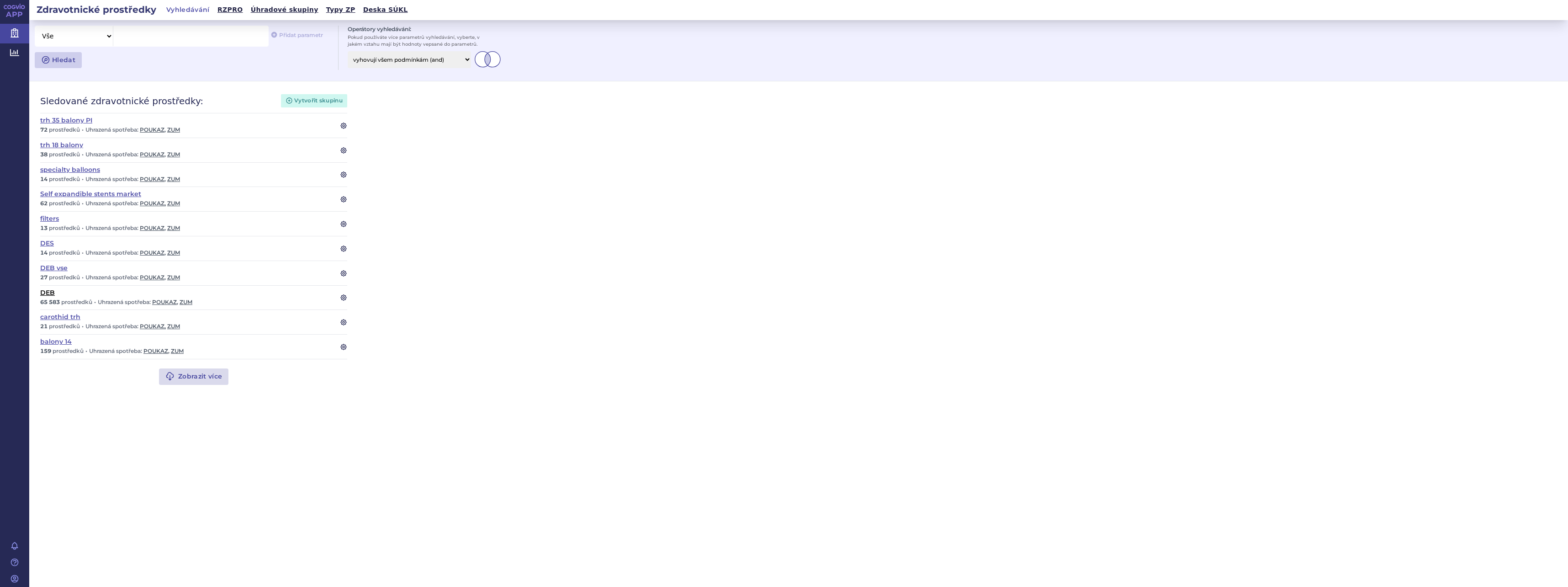
click at [47, 294] on link "DEB" at bounding box center [185, 292] width 289 height 7
click at [9, 48] on link "Analytics" at bounding box center [14, 53] width 29 height 19
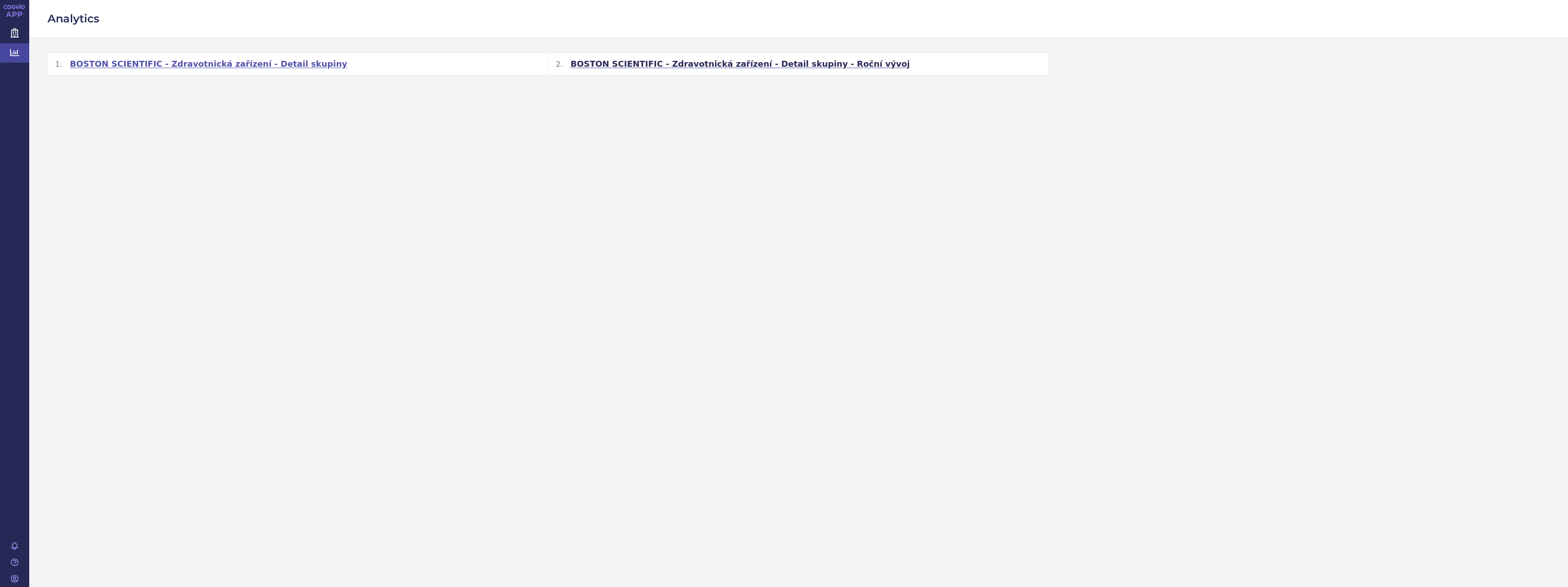
click at [247, 60] on span "BOSTON SCIENTIFIC - Zdravotnická zařízení - Detail skupiny" at bounding box center [209, 64] width 277 height 11
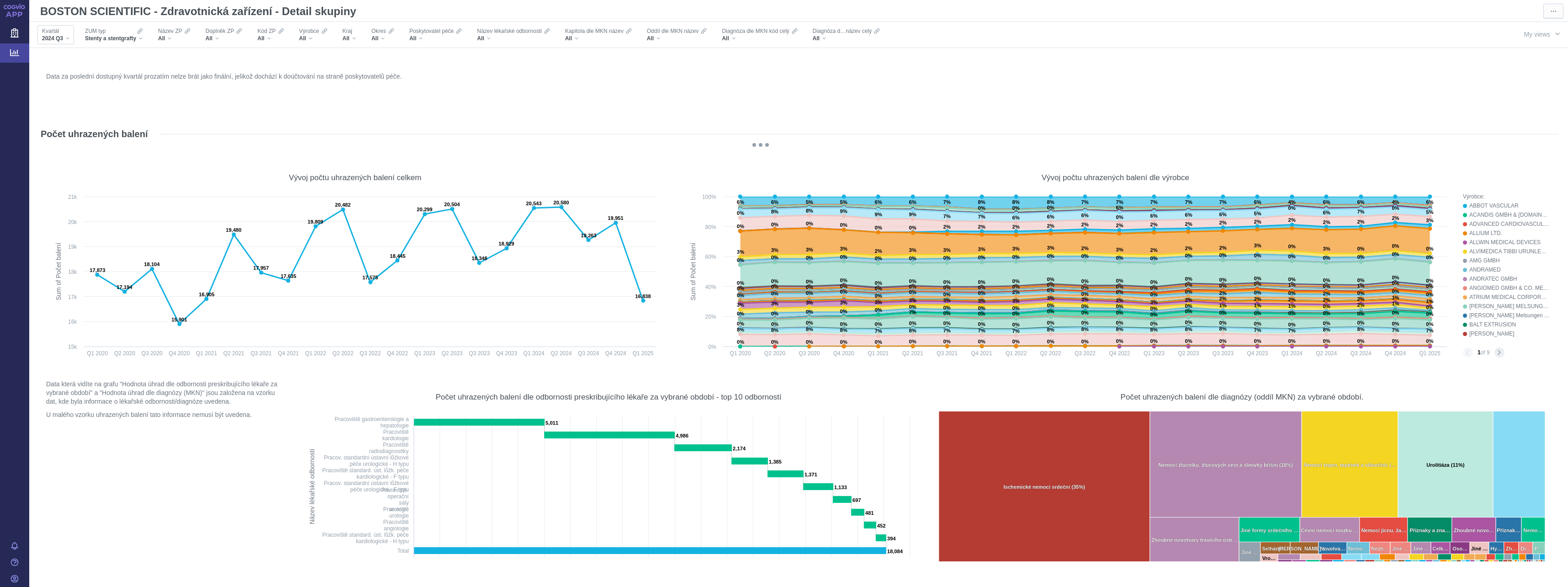
click at [65, 39] on div "2024 Q3" at bounding box center [56, 38] width 28 height 7
checkbox input "true"
click at [42, 201] on div "2025 Q1 Only" at bounding box center [88, 201] width 105 height 13
checkbox input "true"
click at [41, 188] on div "2024 Q4 Only" at bounding box center [88, 188] width 105 height 13
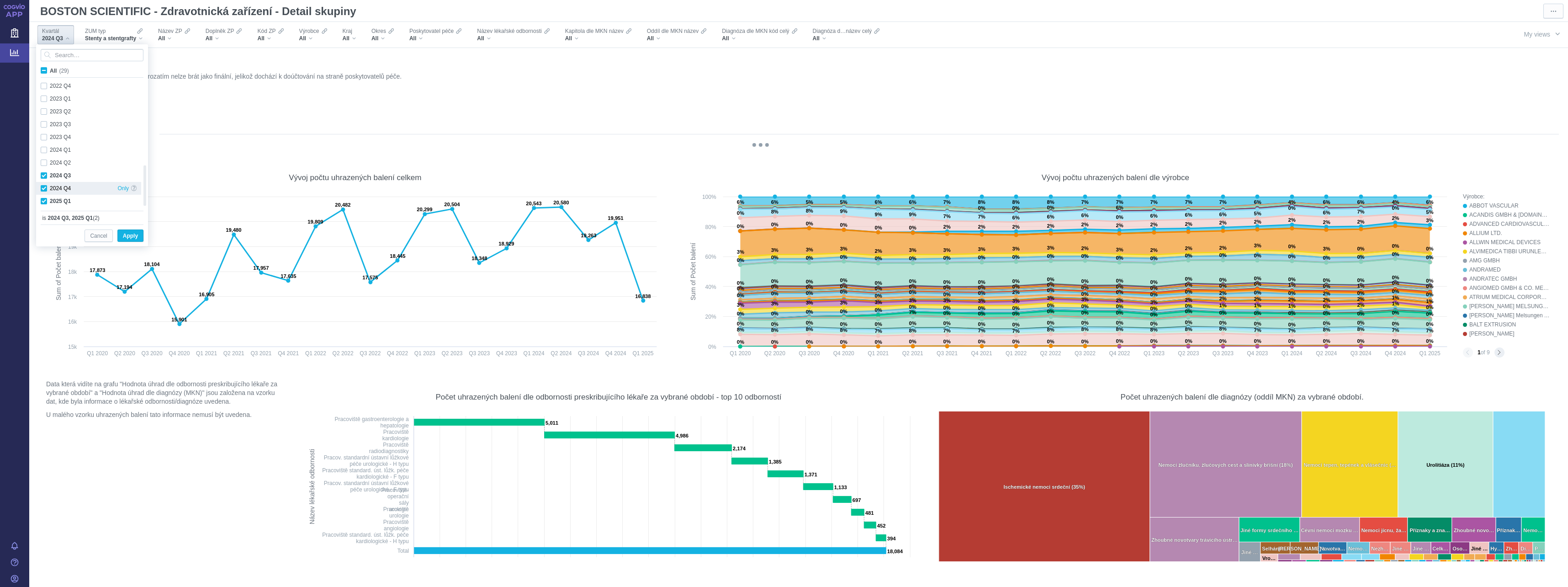
checkbox input "true"
click at [44, 164] on div "2024 Q2 Only" at bounding box center [88, 163] width 105 height 13
checkbox input "true"
checkbox input "false"
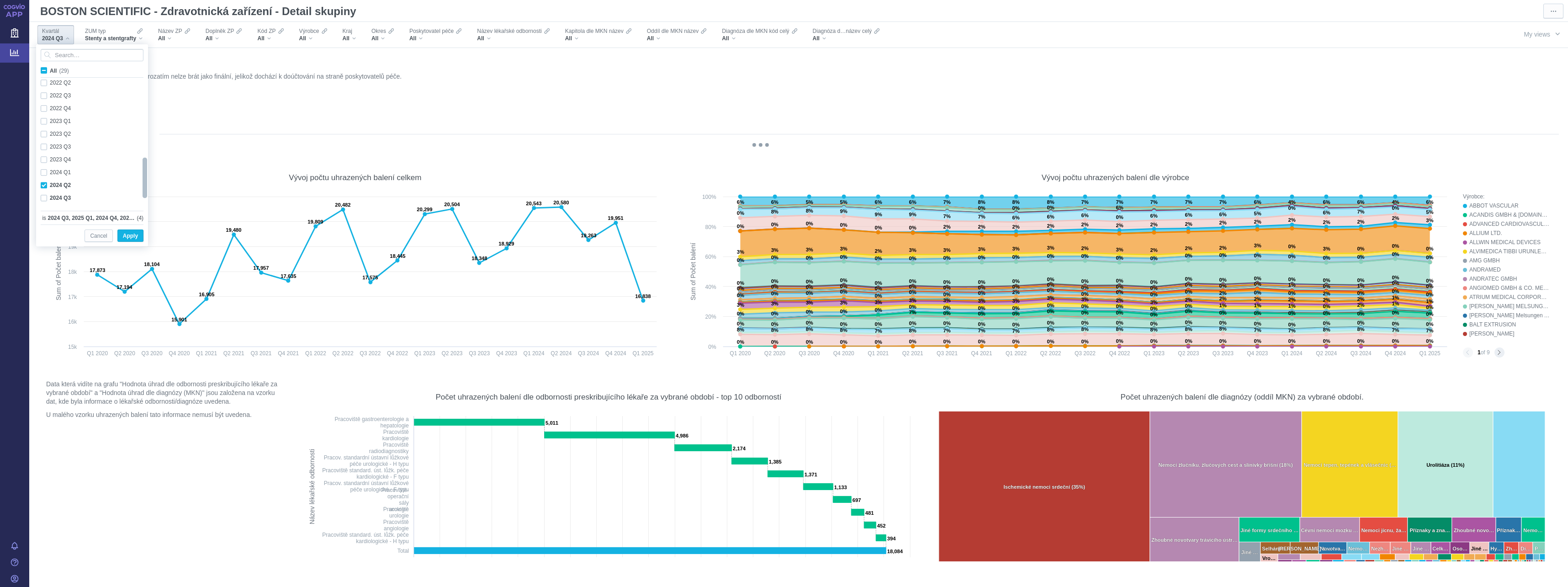
checkbox input "false"
checkbox input "true"
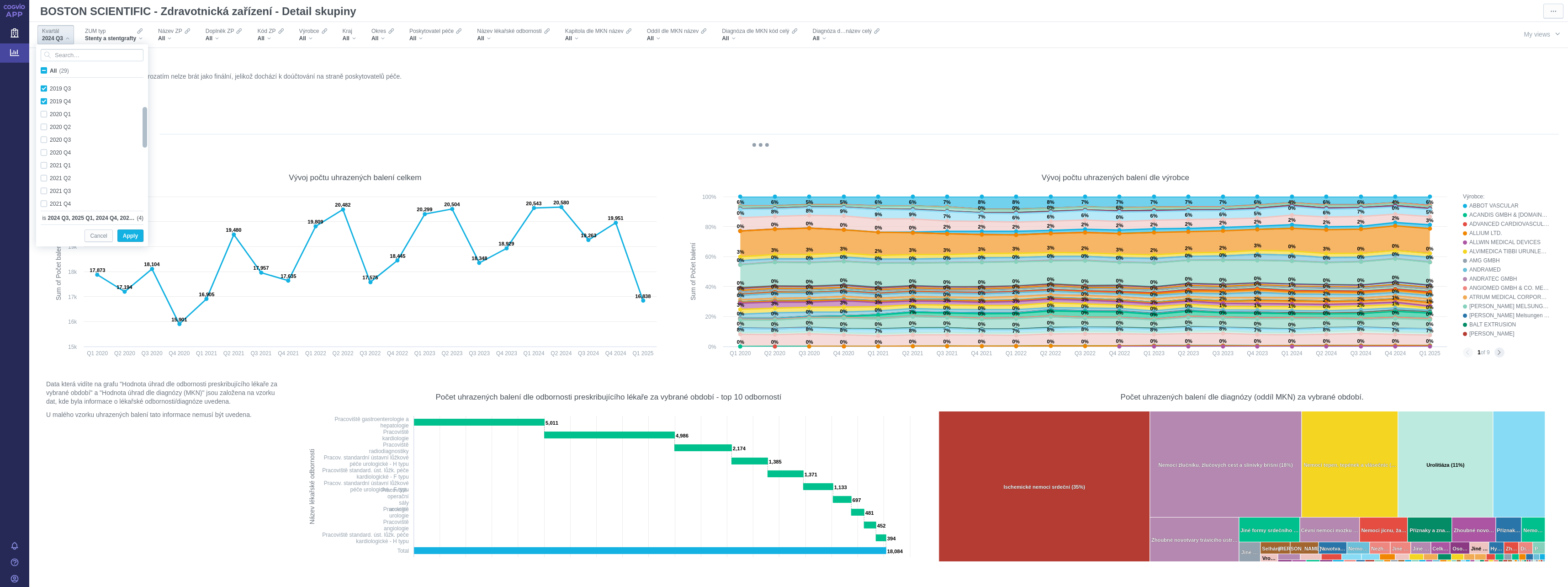
checkbox input "true"
drag, startPoint x: 145, startPoint y: 175, endPoint x: 148, endPoint y: 219, distance: 44.1
click at [150, 206] on body "APP Zdravotnické prostředky Analytics Notifikace Nápověda Tomáš Rab ⋯ All" at bounding box center [784, 294] width 1568 height 587
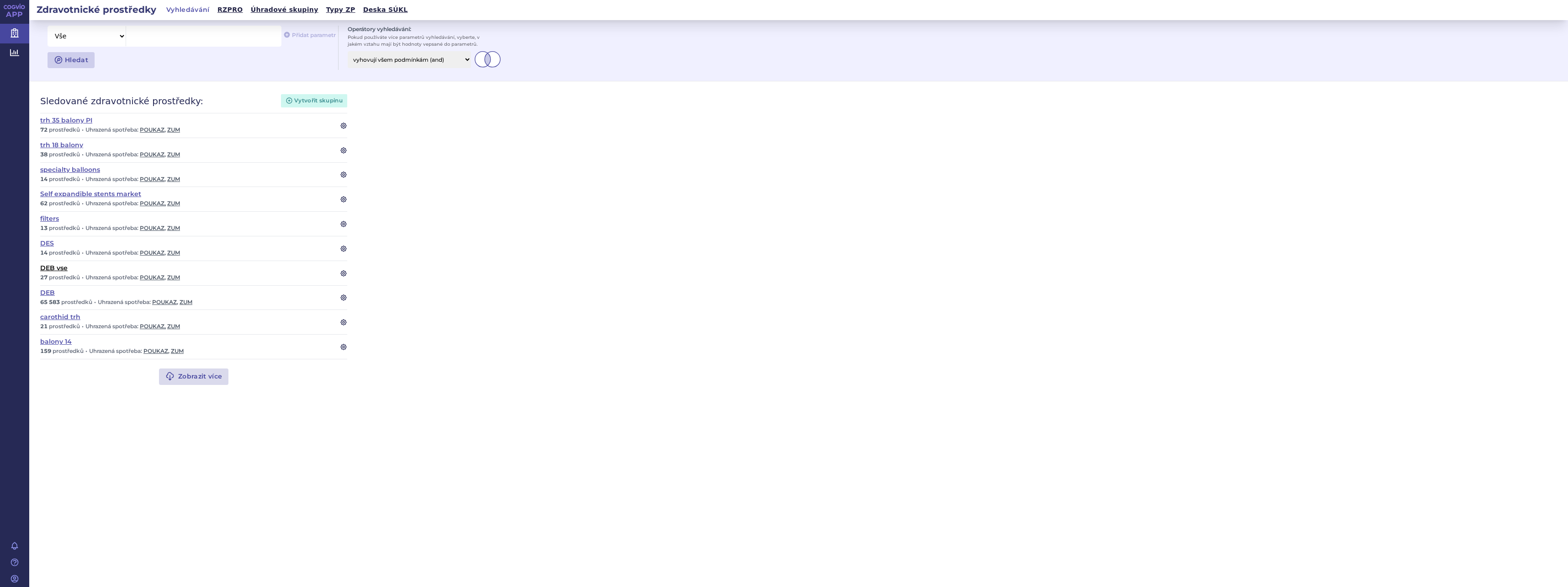
click at [52, 267] on link "DEB vse" at bounding box center [185, 267] width 289 height 7
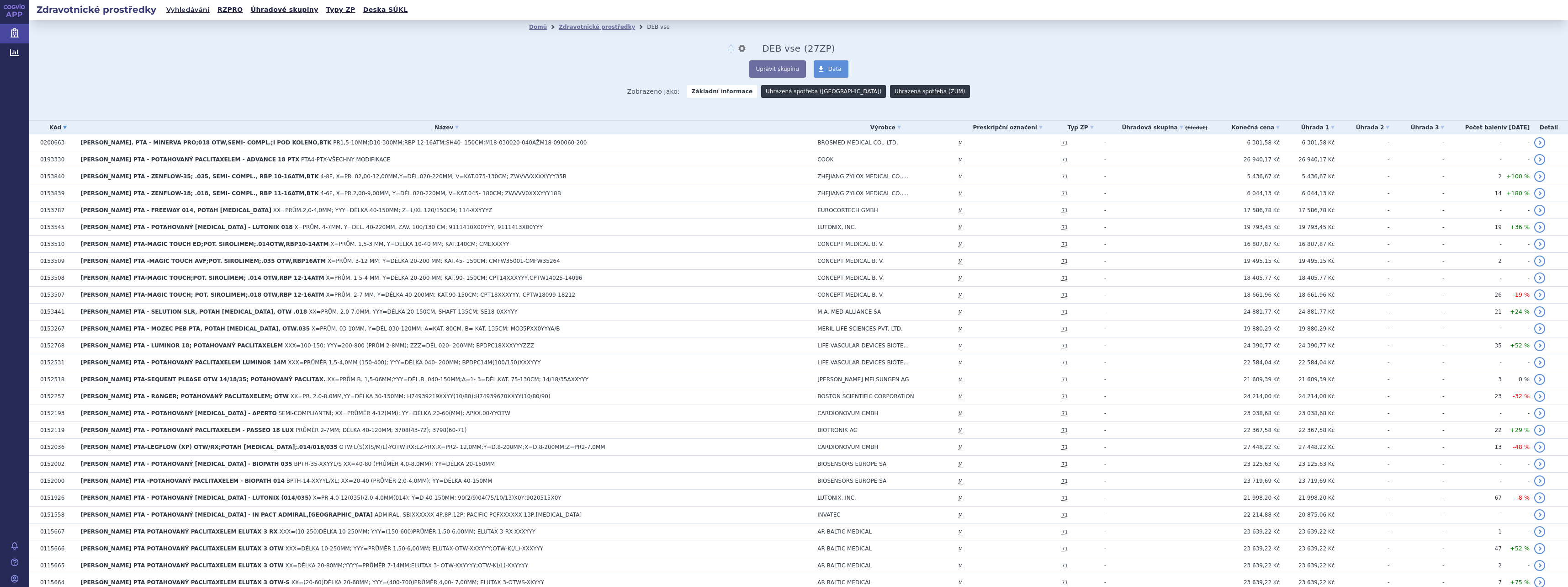
click at [820, 91] on link "Uhrazená spotřeba ([GEOGRAPHIC_DATA])" at bounding box center [823, 91] width 125 height 13
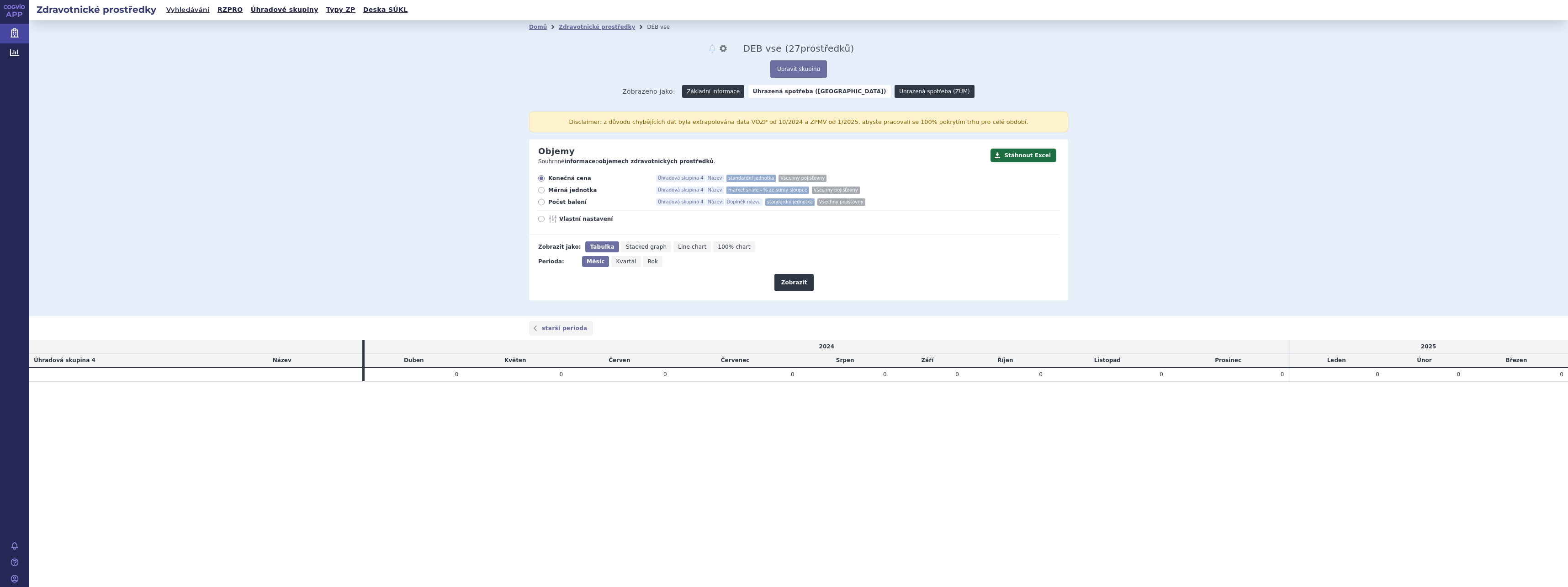
click at [904, 86] on link "Uhrazená spotřeba (ZUM)" at bounding box center [934, 91] width 80 height 13
radio input "true"
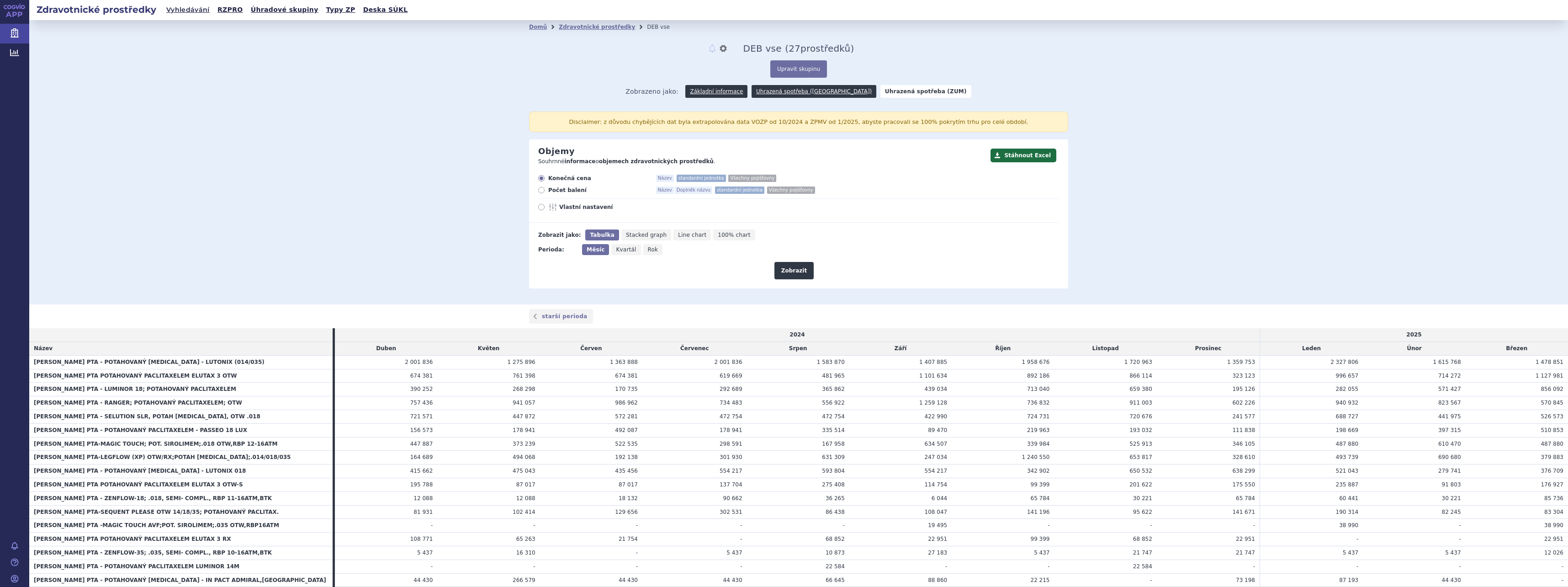
click at [538, 193] on icon at bounding box center [541, 190] width 7 height 7
click at [539, 193] on input "Počet balení Název Doplněk názvu standardní jednotka Všechny pojišťovny" at bounding box center [542, 191] width 6 height 6
radio input "true"
click at [617, 249] on span "Kvartál" at bounding box center [626, 249] width 20 height 7
click at [617, 249] on input "Kvartál" at bounding box center [614, 247] width 6 height 6
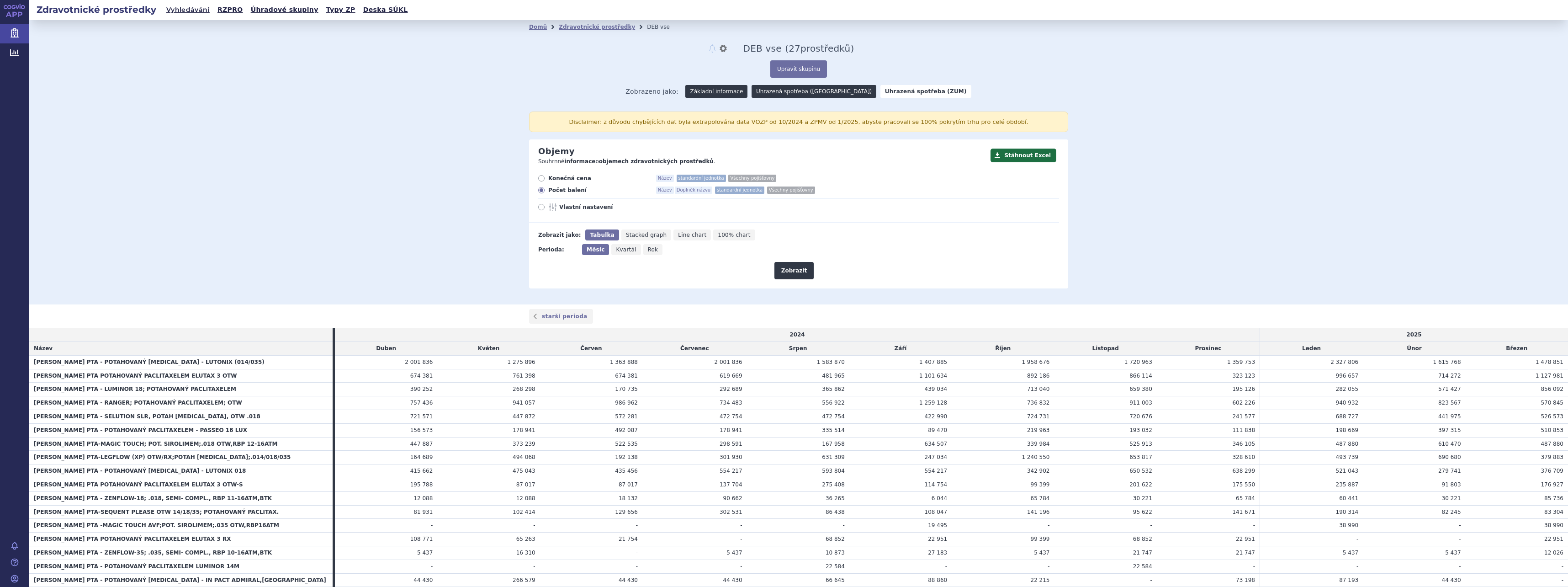
radio input "true"
click at [792, 267] on button "Zobrazit" at bounding box center [794, 270] width 39 height 17
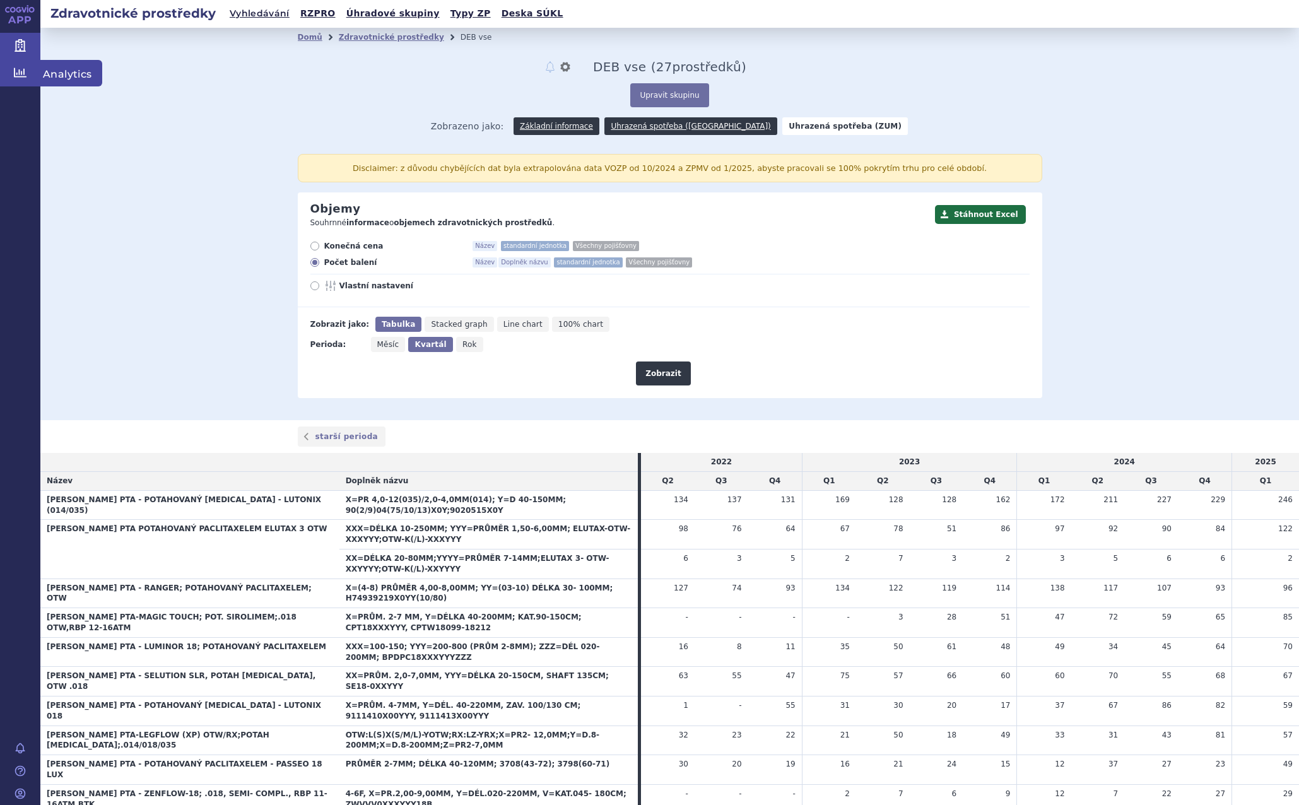
click at [24, 69] on icon at bounding box center [20, 71] width 13 height 9
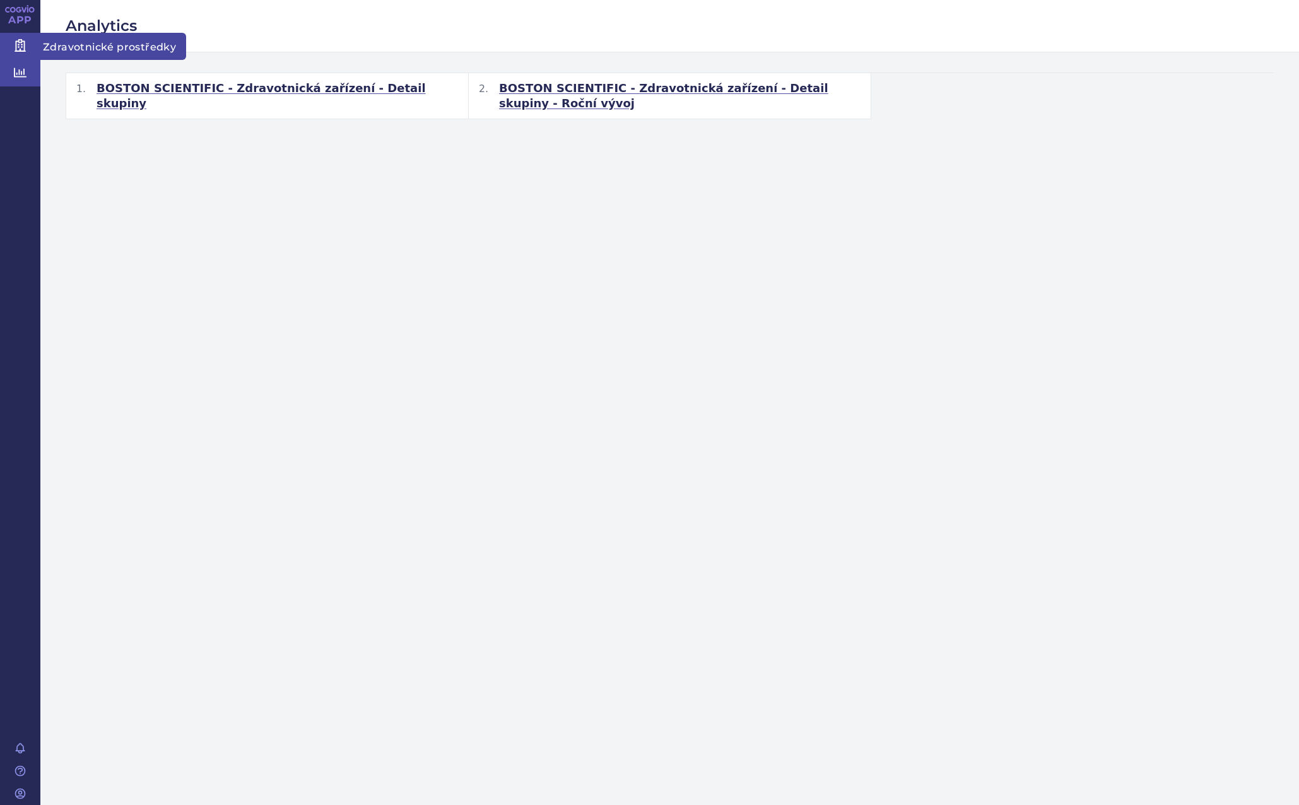
click at [20, 40] on icon at bounding box center [20, 45] width 11 height 13
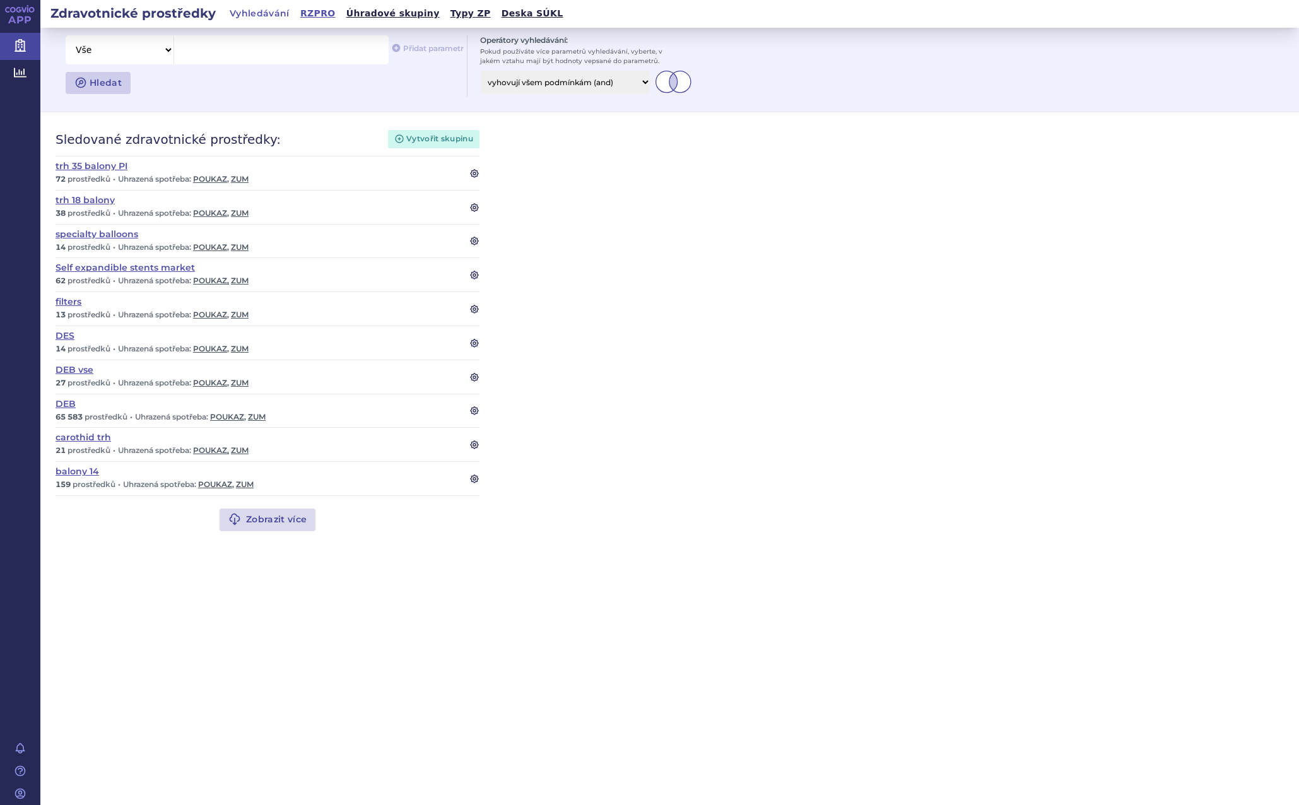
click at [306, 11] on link "RZPRO" at bounding box center [317, 13] width 43 height 17
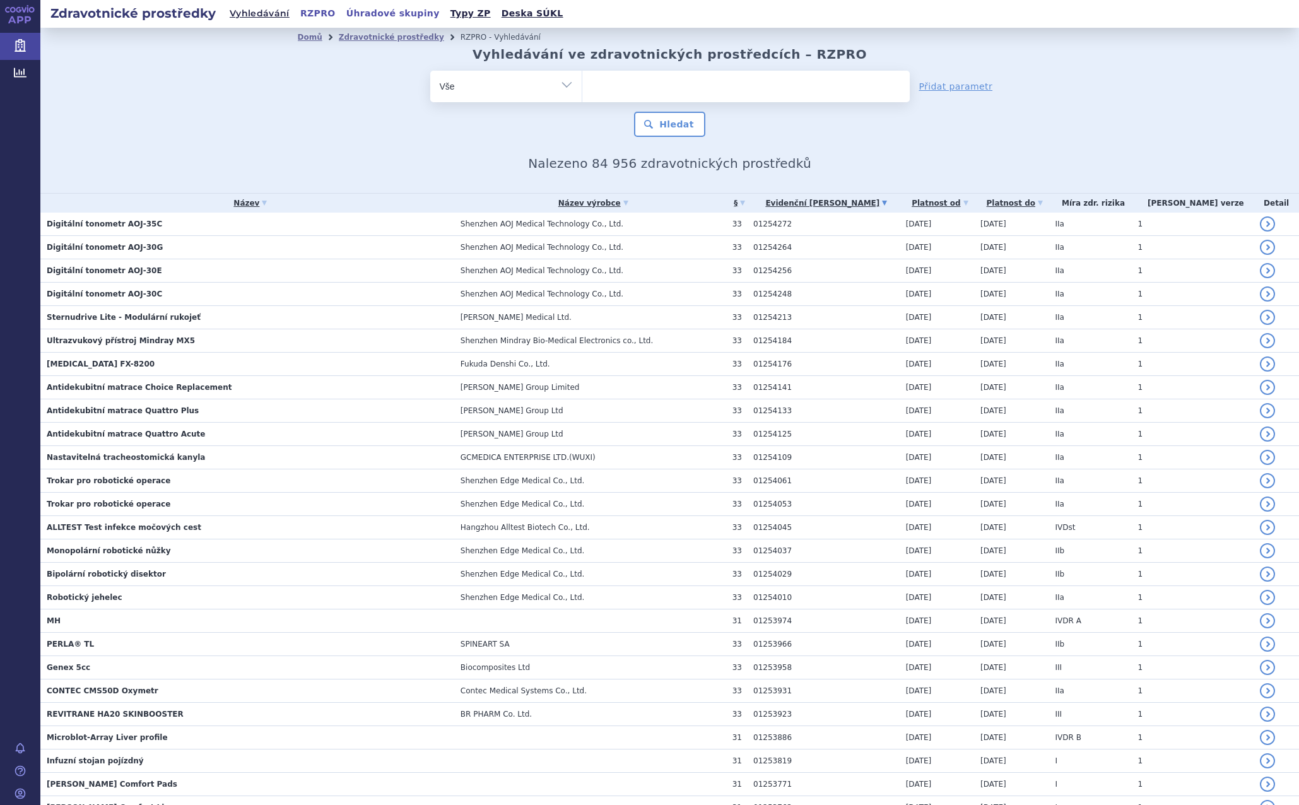
click at [359, 10] on link "Úhradové skupiny" at bounding box center [393, 13] width 101 height 17
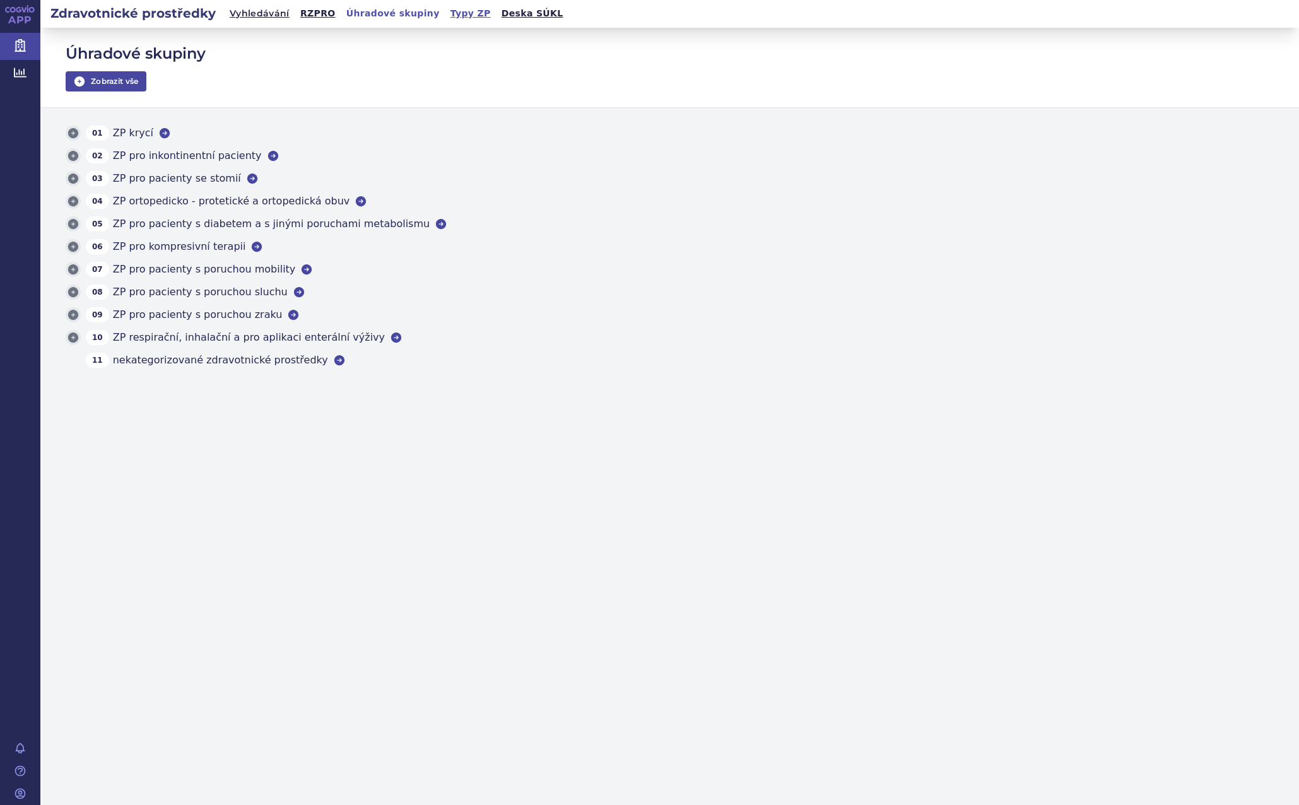
click at [447, 8] on link "Typy ZP" at bounding box center [471, 13] width 48 height 17
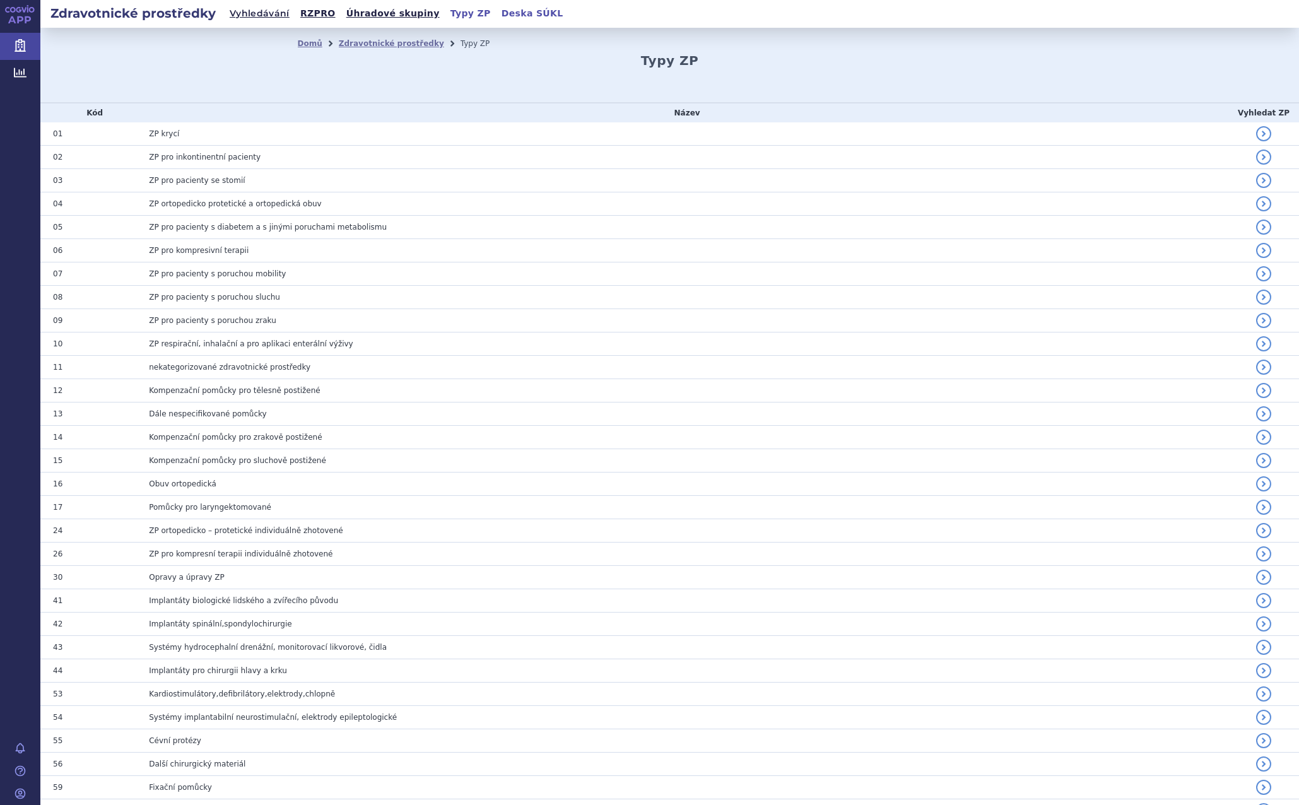
click at [498, 15] on link "Deska SÚKL" at bounding box center [532, 13] width 69 height 17
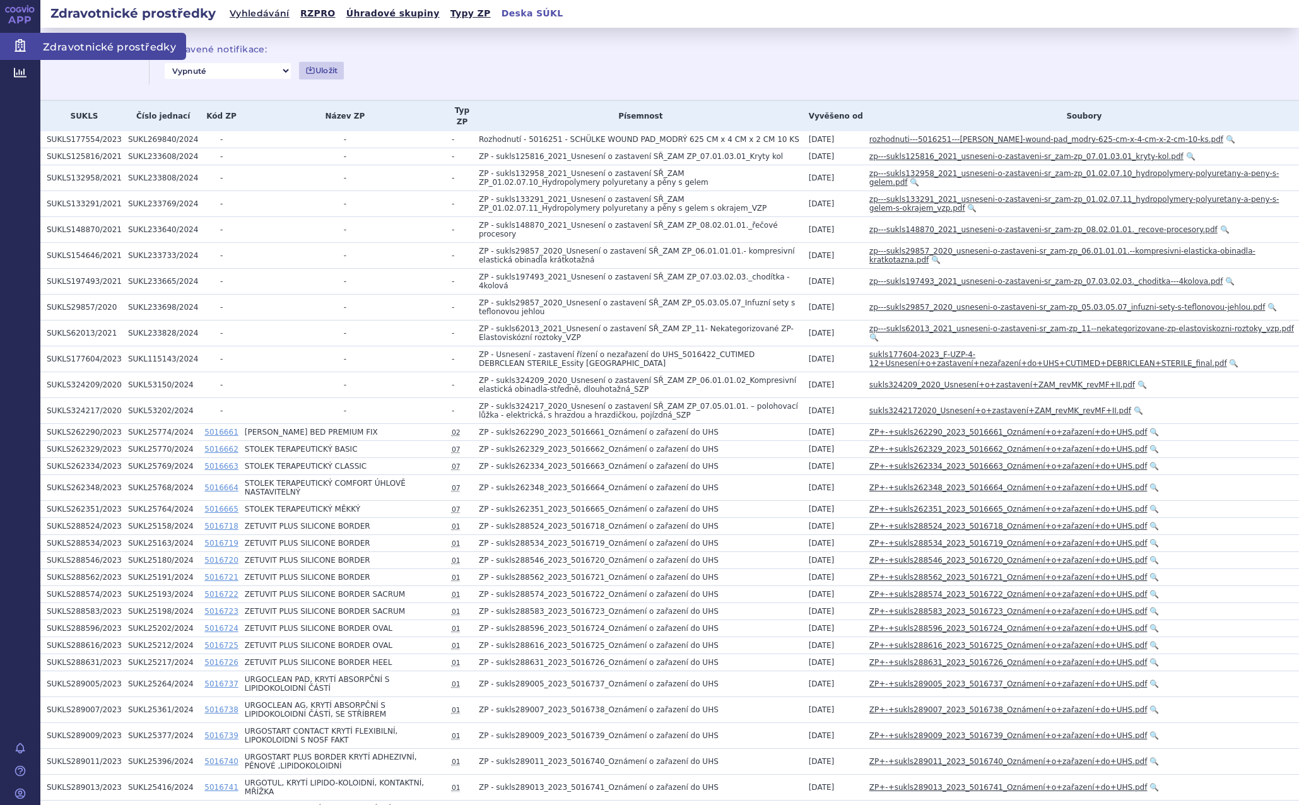
click at [18, 41] on icon at bounding box center [20, 45] width 11 height 13
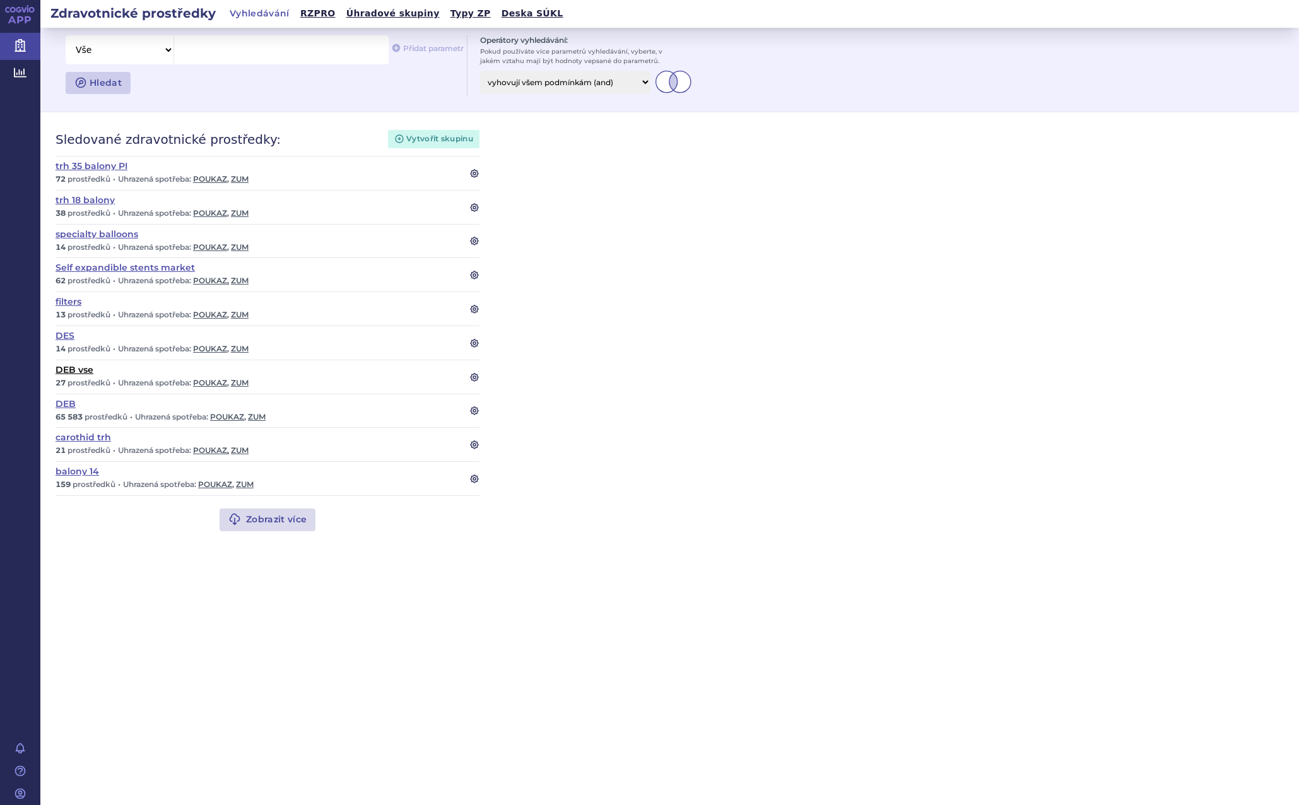
click at [76, 372] on link "DEB vse" at bounding box center [255, 369] width 399 height 9
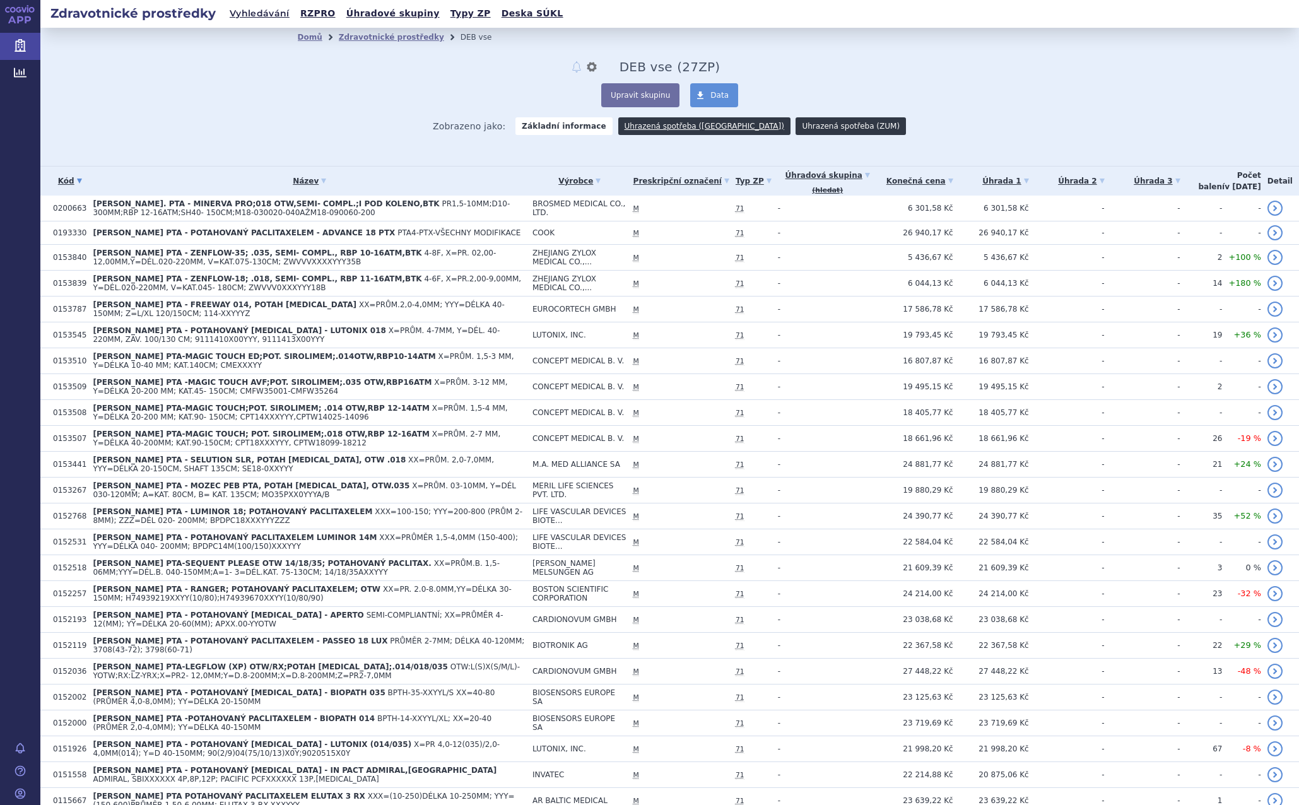
click at [795, 126] on link "Uhrazená spotřeba (ZUM)" at bounding box center [850, 126] width 110 height 18
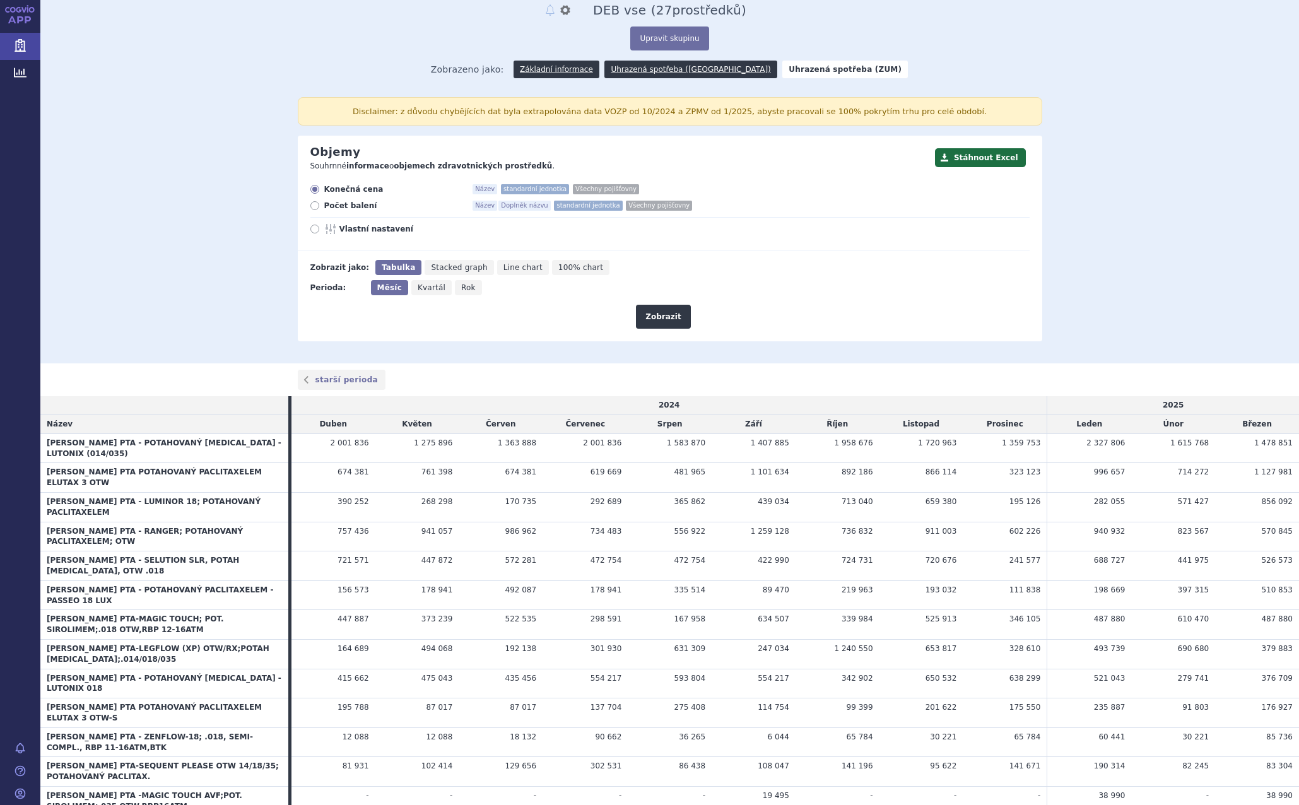
scroll to position [84, 0]
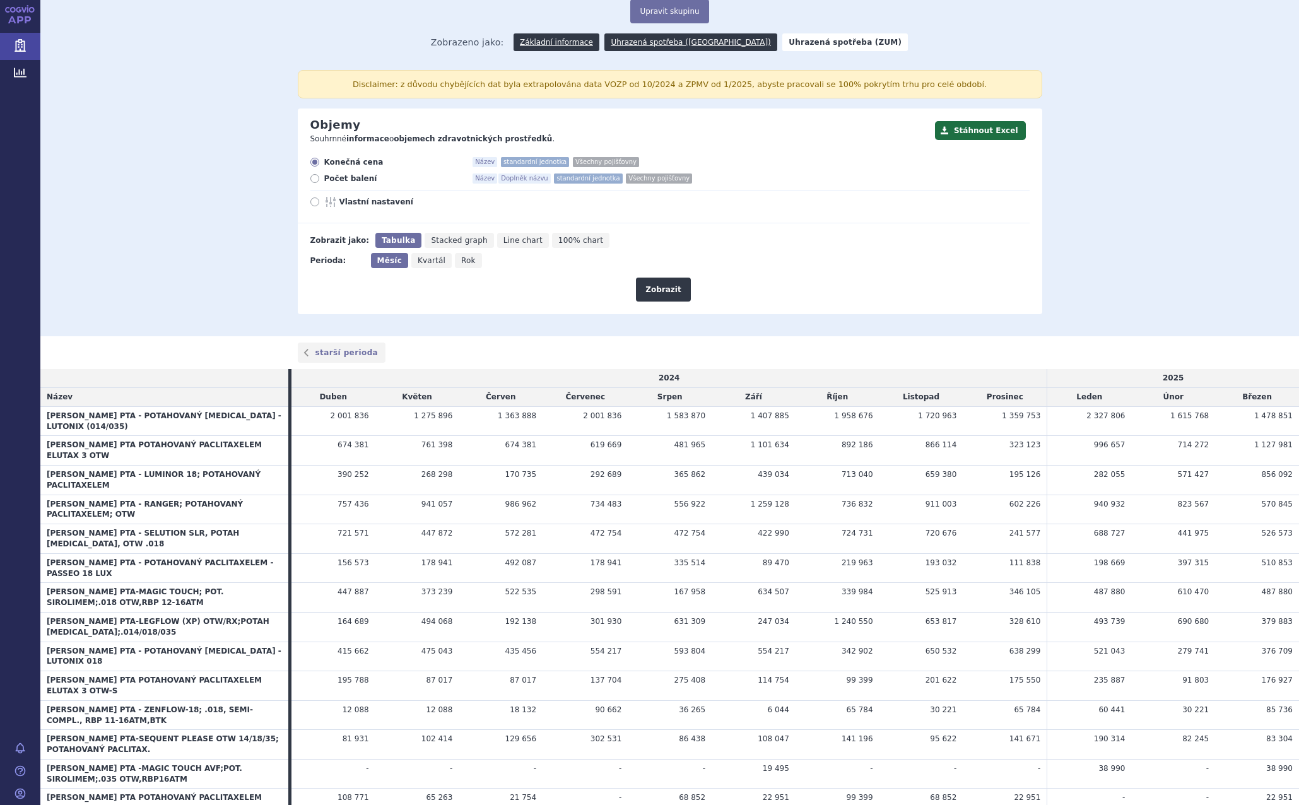
click at [336, 179] on span "Počet balení" at bounding box center [393, 178] width 139 height 10
click at [320, 179] on input "Počet balení Název Doplněk názvu standardní jednotka Všechny pojišťovny" at bounding box center [316, 180] width 8 height 8
radio input "true"
click at [659, 294] on button "Zobrazit" at bounding box center [663, 290] width 54 height 24
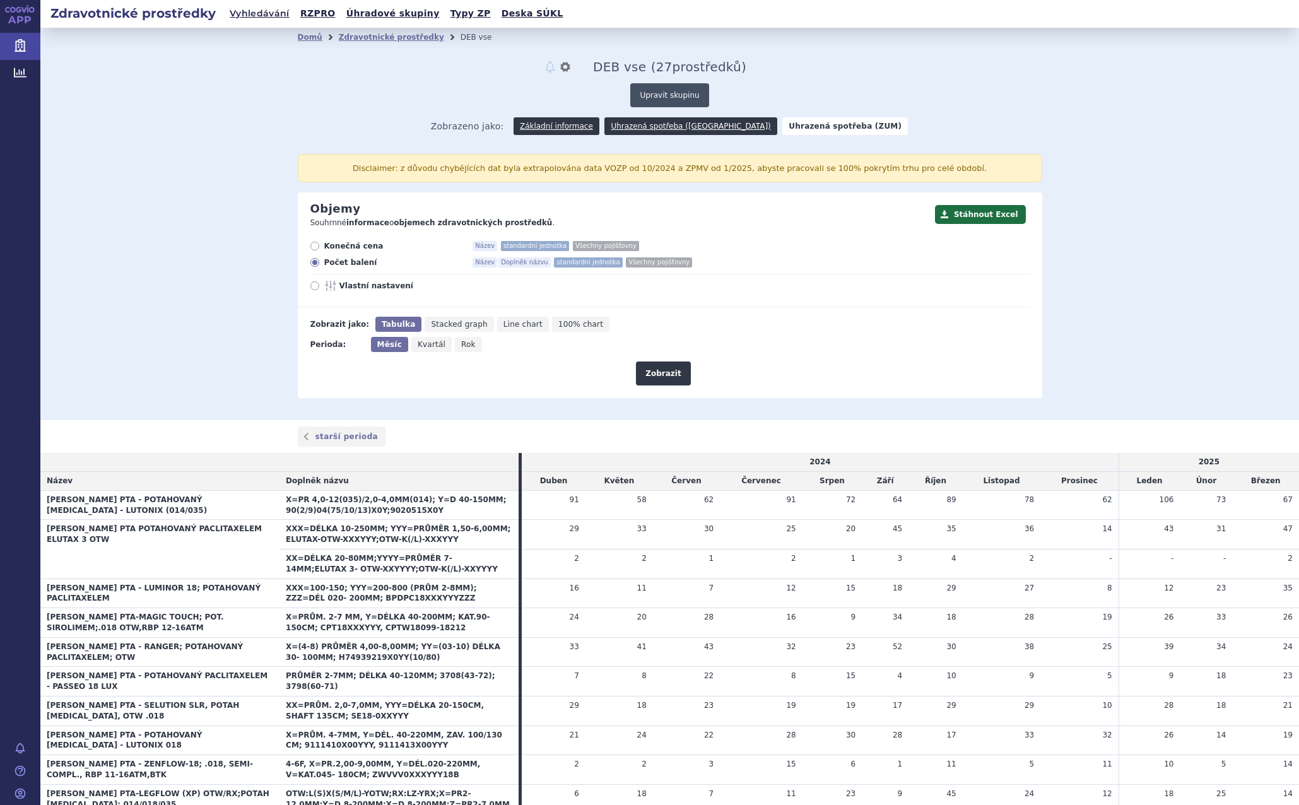
click at [662, 96] on button "Upravit skupinu" at bounding box center [669, 95] width 78 height 24
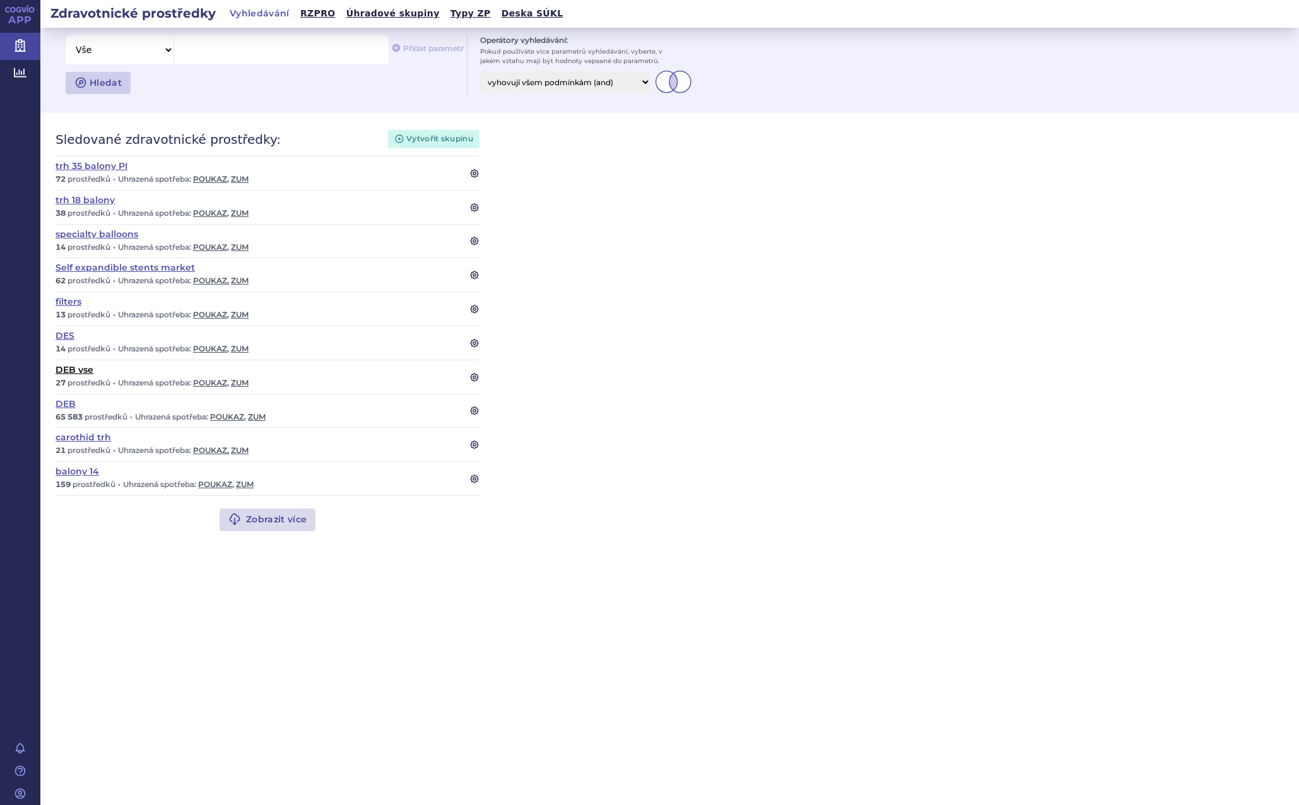
click at [71, 368] on link "DEB vse" at bounding box center [255, 369] width 399 height 9
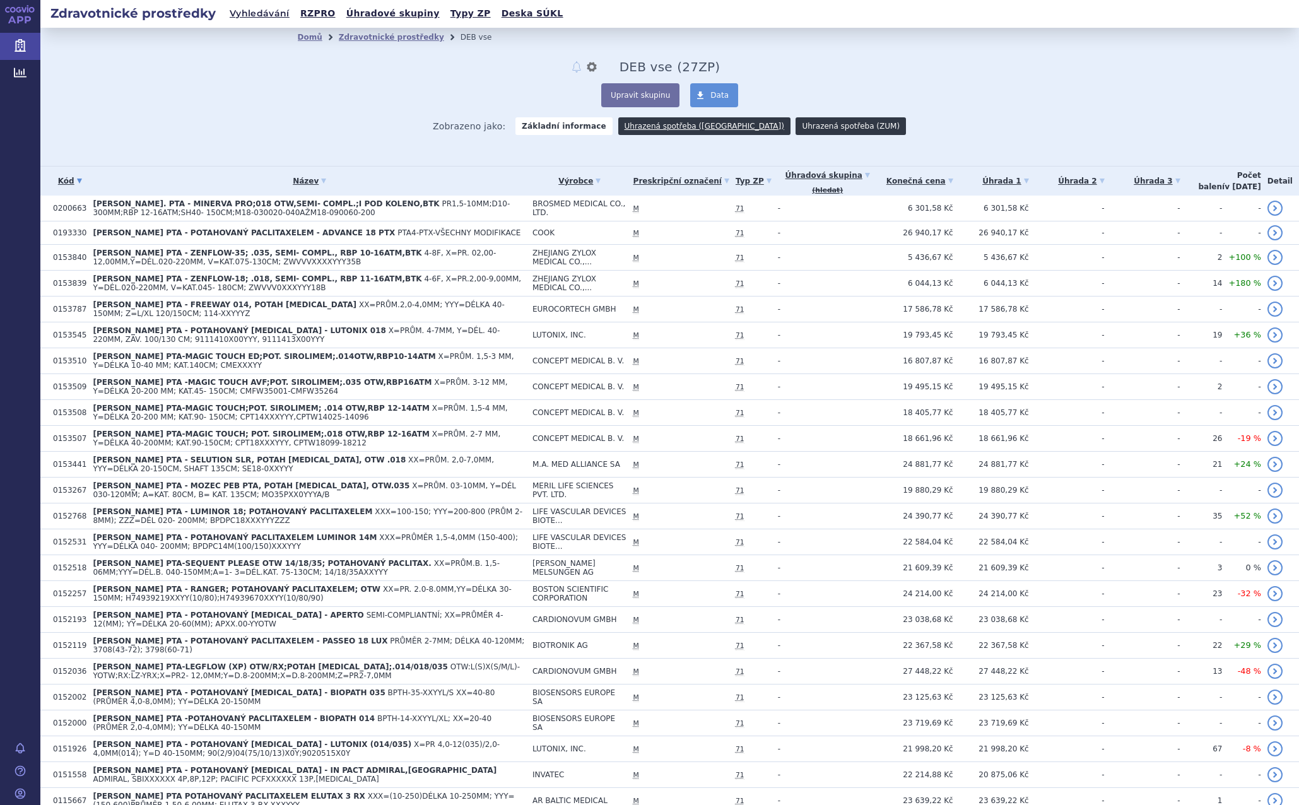
click at [818, 126] on link "Uhrazená spotřeba (ZUM)" at bounding box center [850, 126] width 110 height 18
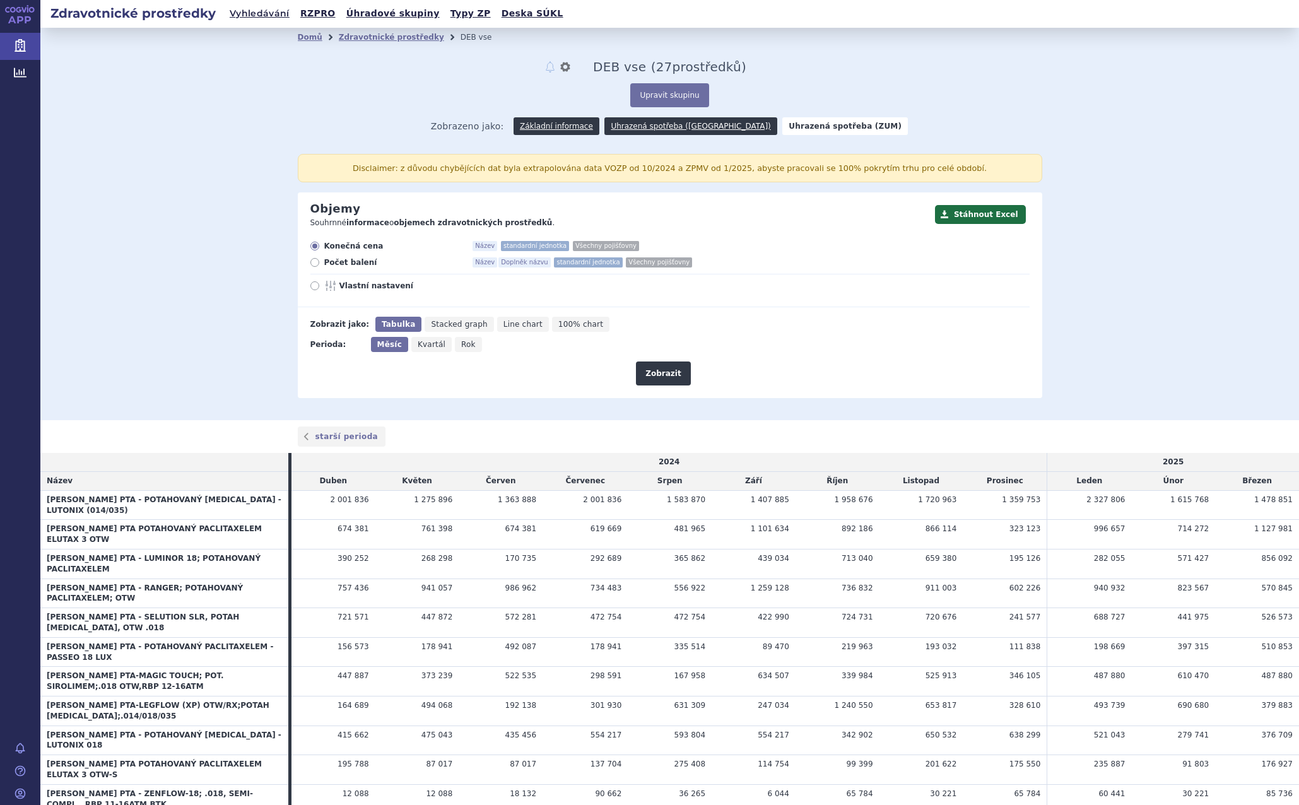
click at [324, 261] on span "Počet balení" at bounding box center [393, 262] width 139 height 10
click at [319, 261] on input "Počet balení Název Doplněk názvu standardní jednotka Všechny pojišťovny" at bounding box center [316, 264] width 8 height 8
radio input "true"
click at [985, 213] on button "Stáhnout Excel" at bounding box center [980, 214] width 91 height 19
click at [862, 79] on div "Domů Zdravotnické prostředky DEB vse notifikace nastavení Přejmenovat Smazat DE…" at bounding box center [670, 223] width 795 height 352
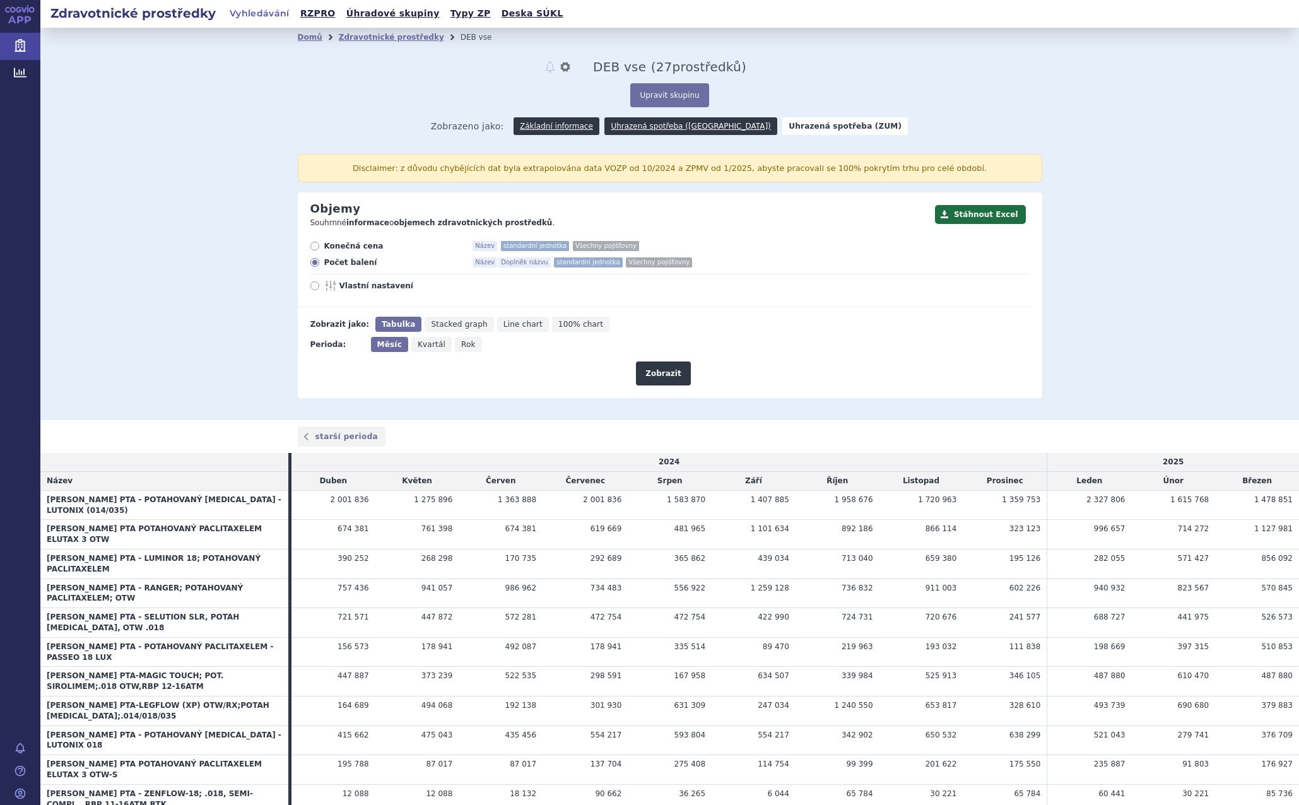
click at [250, 14] on link "Vyhledávání" at bounding box center [259, 14] width 67 height 18
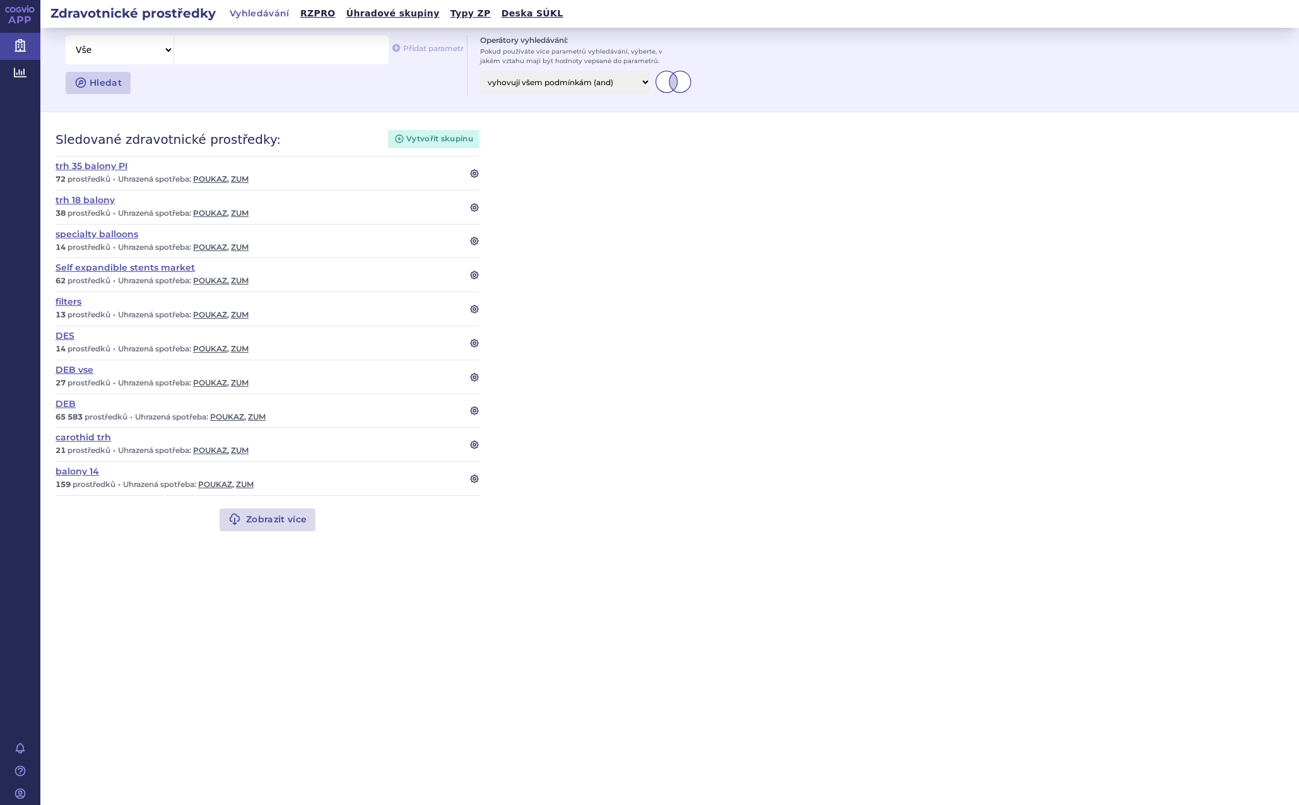
click at [572, 81] on select "vyhovují všem podmínkám (and) vyhovují alespoň jedné podmínce (or)" at bounding box center [565, 82] width 170 height 23
click at [165, 56] on select "Vše Název/Kód ZP Výrobce Ohlašovatel Typ ZP Úhradová skupina Kategorie ZUM Spis…" at bounding box center [119, 50] width 107 height 28
click at [292, 95] on div "Hledat" at bounding box center [259, 83] width 386 height 28
click at [447, 14] on link "Typy ZP" at bounding box center [471, 13] width 48 height 17
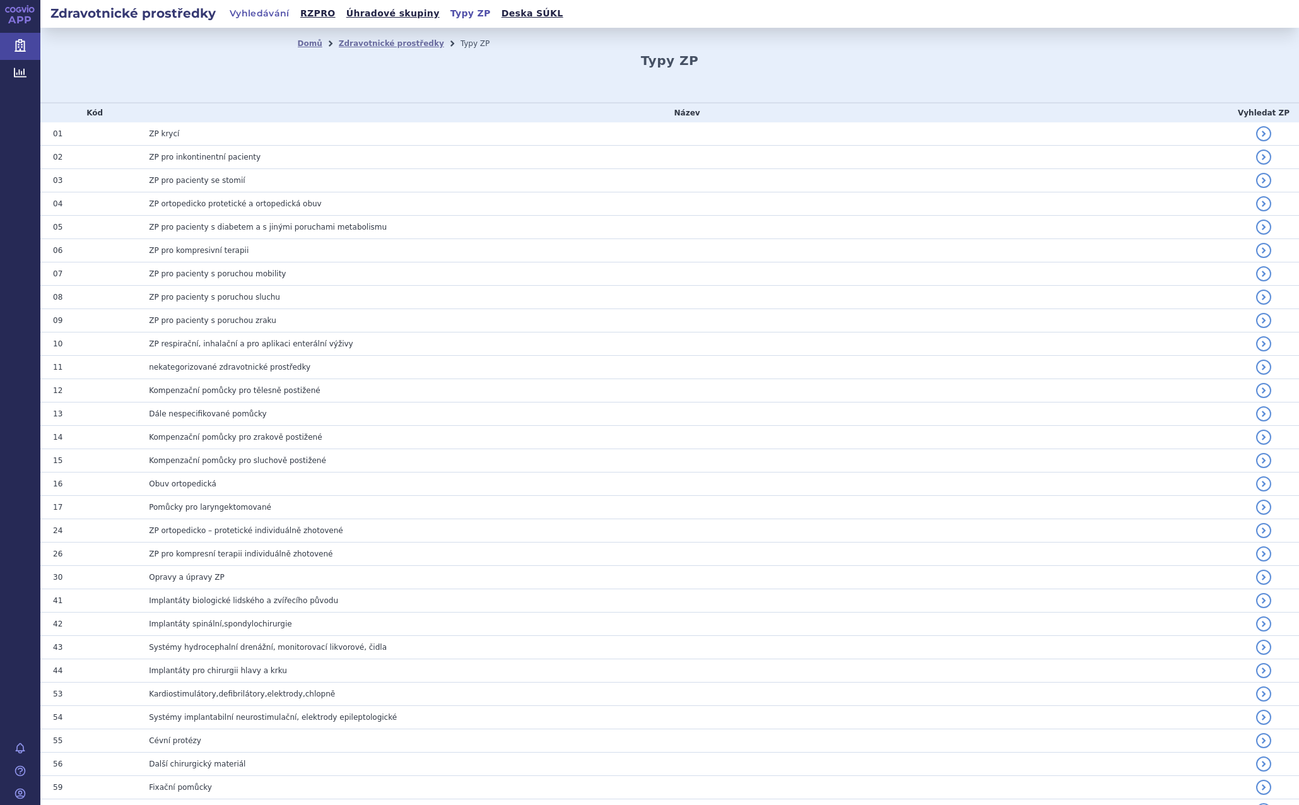
click at [256, 9] on link "Vyhledávání" at bounding box center [259, 14] width 67 height 18
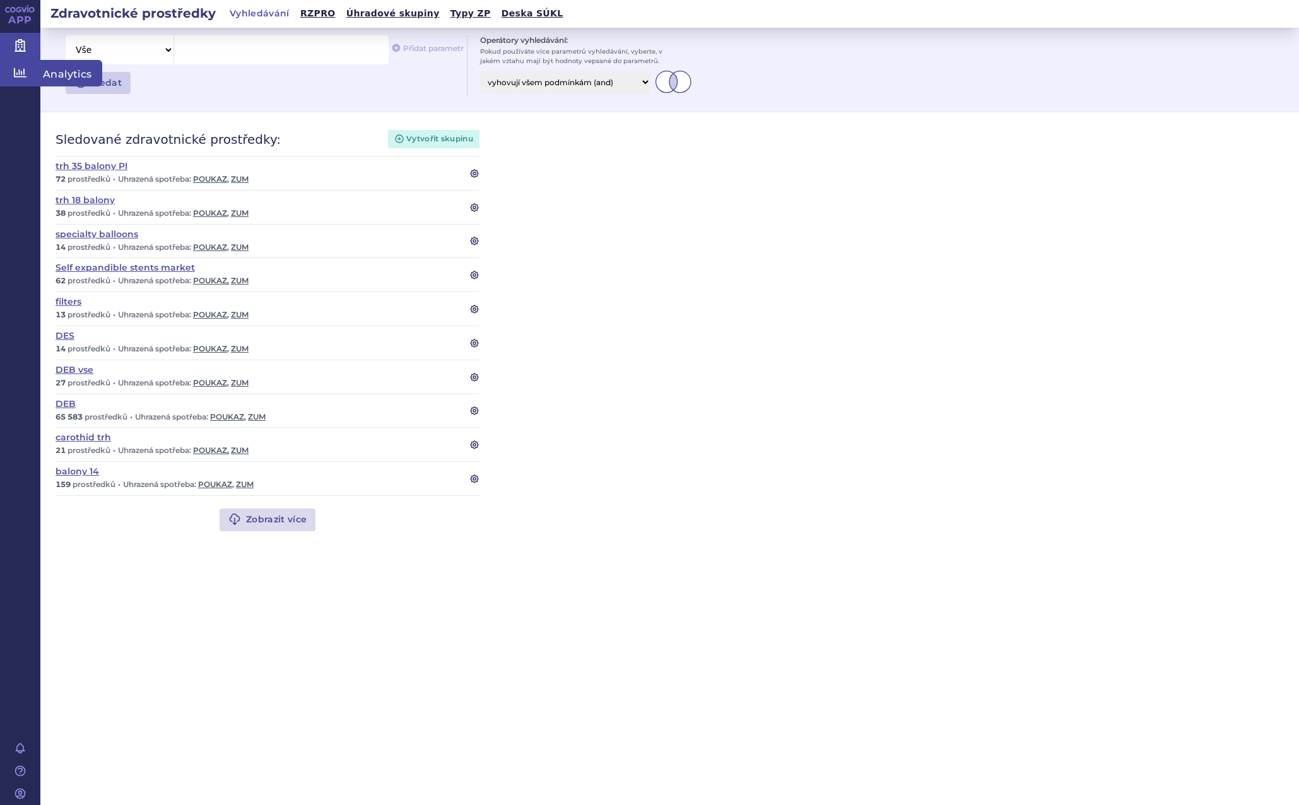
click at [20, 71] on icon at bounding box center [20, 72] width 13 height 13
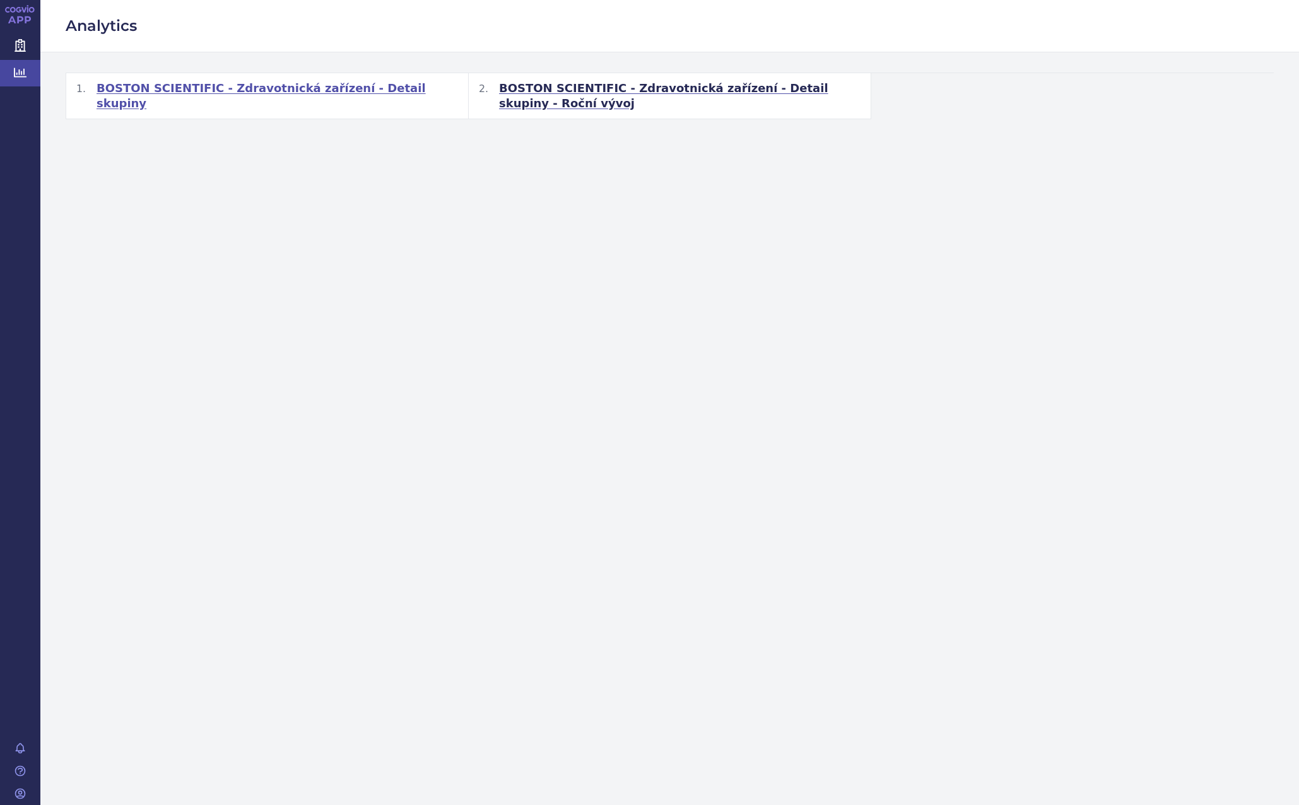
click at [305, 85] on span "BOSTON SCIENTIFIC - Zdravotnická zařízení - Detail skupiny" at bounding box center [277, 96] width 361 height 30
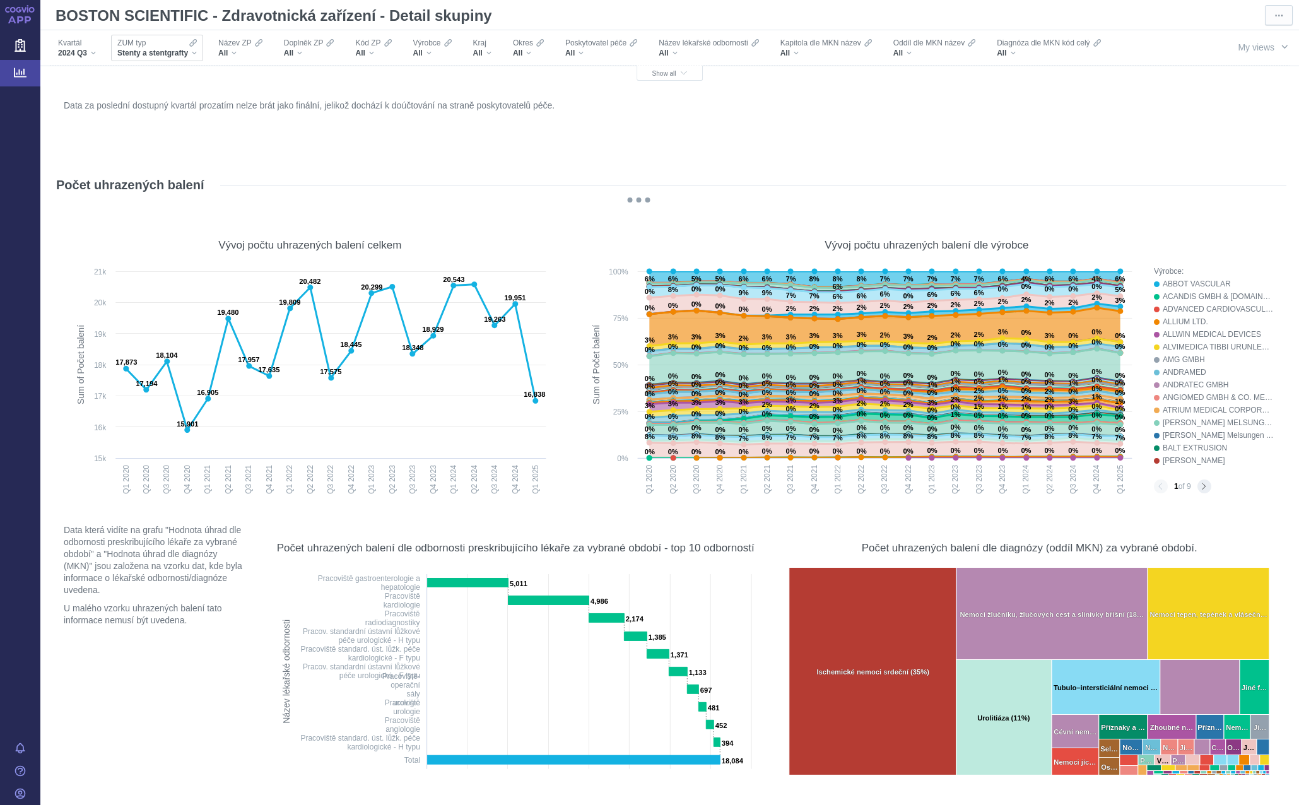
click at [190, 54] on div "Stenty a stentgrafty" at bounding box center [156, 53] width 79 height 10
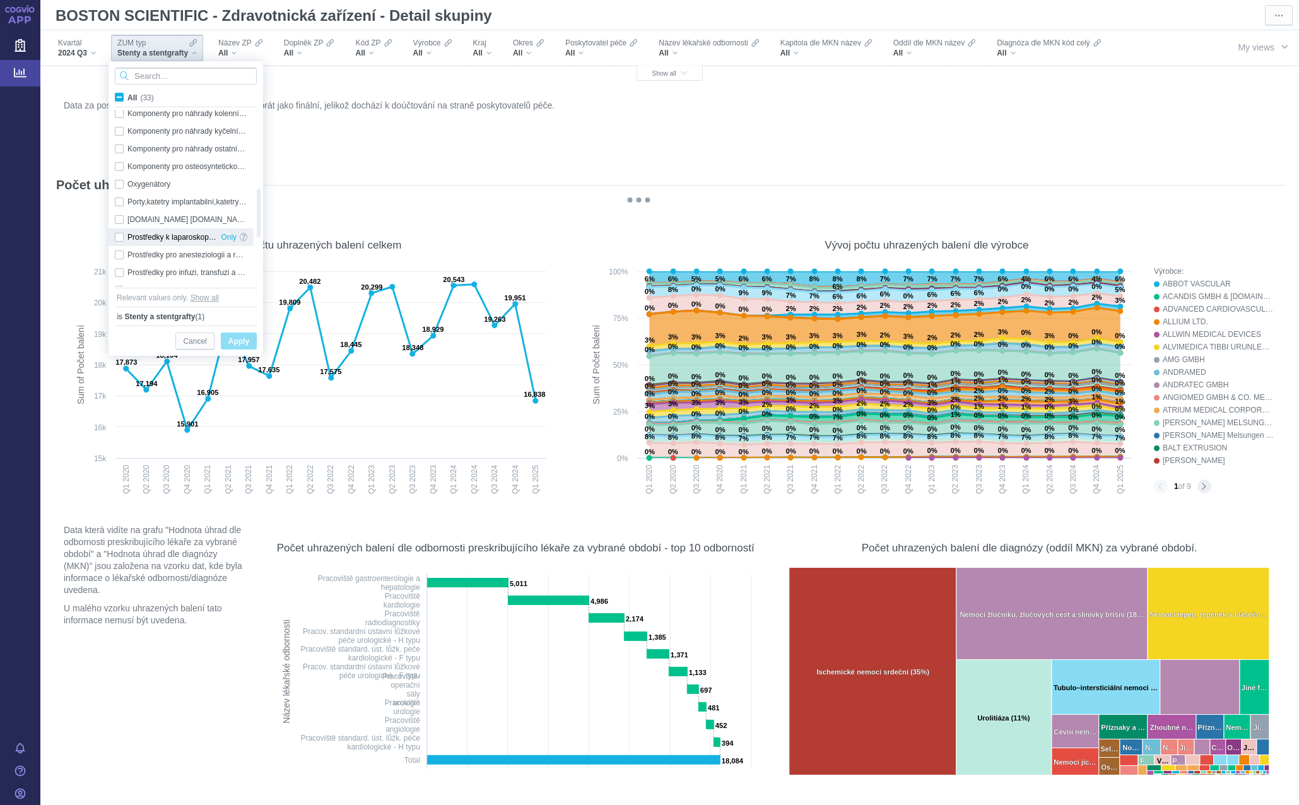
checkbox input "true"
click at [452, 154] on div "Data za poslední dostupný kvartál prozatím nelze brát jako finální, jelikož doc…" at bounding box center [670, 127] width 1218 height 61
